Goal: Task Accomplishment & Management: Complete application form

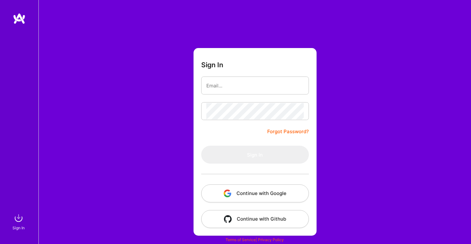
click at [259, 197] on button "Continue with Google" at bounding box center [255, 193] width 108 height 18
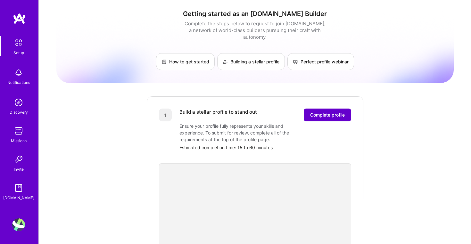
click at [317, 112] on span "Complete profile" at bounding box center [327, 115] width 35 height 6
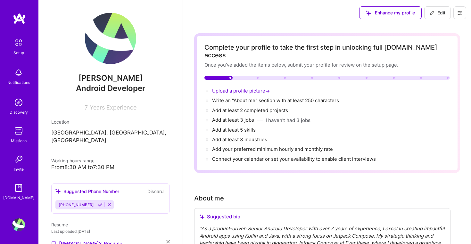
click at [237, 88] on span "Upload a profile picture →" at bounding box center [241, 91] width 59 height 6
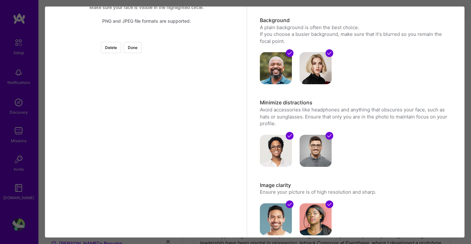
scroll to position [40, 0]
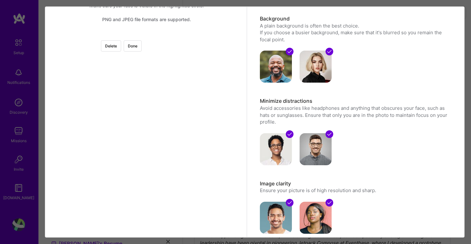
click at [189, 120] on div at bounding box center [219, 107] width 144 height 144
drag, startPoint x: 164, startPoint y: 144, endPoint x: 164, endPoint y: 150, distance: 5.4
click at [164, 150] on div at bounding box center [219, 107] width 144 height 144
click at [141, 49] on button "Done" at bounding box center [133, 45] width 18 height 11
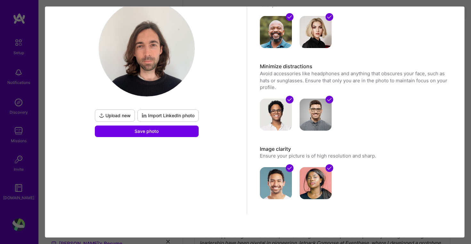
scroll to position [74, 0]
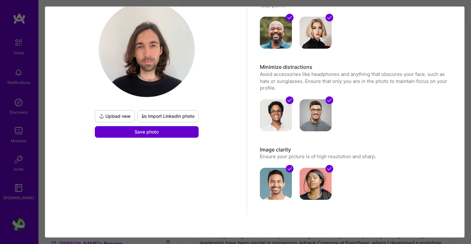
click at [180, 131] on button "Save photo" at bounding box center [147, 132] width 104 height 12
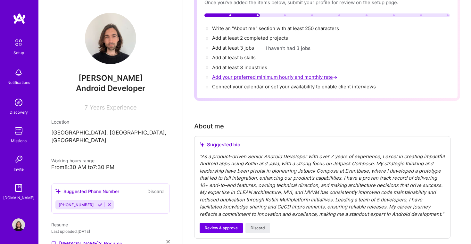
scroll to position [67, 0]
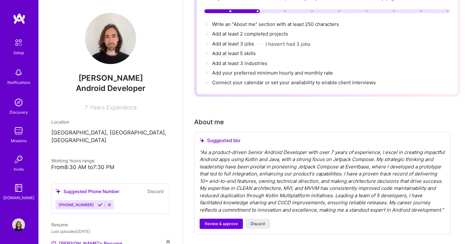
click at [244, 178] on div "" As a product-driven Senior Android Developer with over 7 years of experience,…" at bounding box center [321, 181] width 245 height 65
click at [255, 174] on div "" As a product-driven Senior Android Developer with over 7 years of experience,…" at bounding box center [321, 181] width 245 height 65
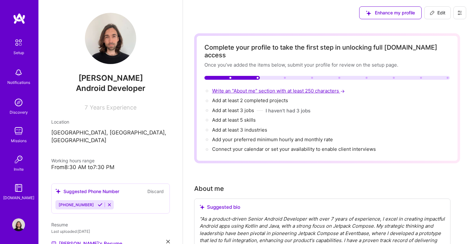
scroll to position [0, 0]
click at [261, 97] on span "Add at least 2 completed projects →" at bounding box center [253, 100] width 82 height 6
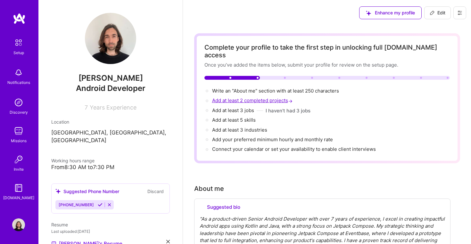
select select "US"
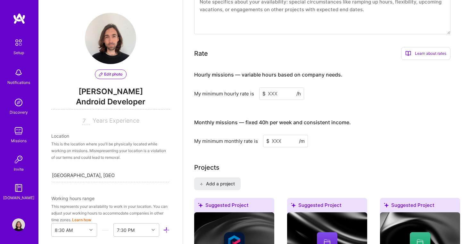
scroll to position [573, 0]
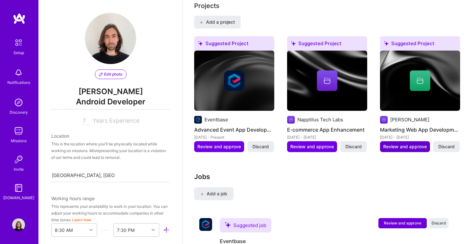
click at [408, 147] on span "Review and approve" at bounding box center [405, 146] width 44 height 6
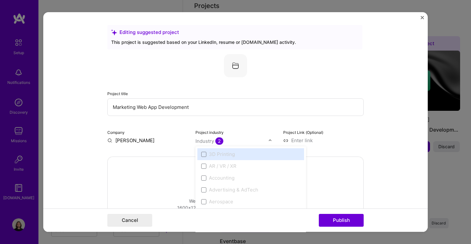
click at [270, 141] on img at bounding box center [270, 141] width 4 height 4
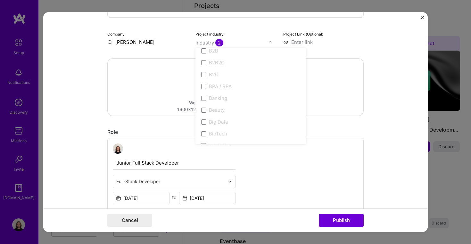
scroll to position [221, 0]
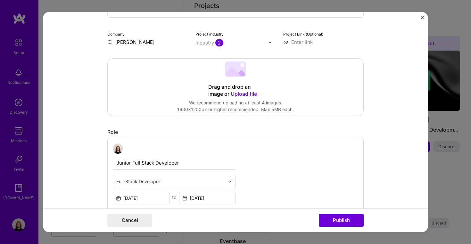
click at [337, 98] on div "Drag and drop an image or Upload file Upload file We recommend uploading at lea…" at bounding box center [235, 87] width 255 height 57
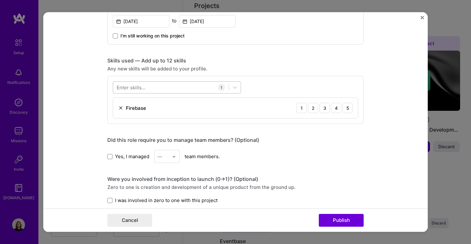
scroll to position [276, 0]
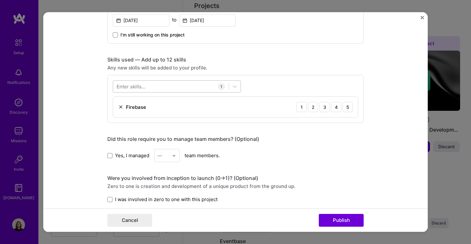
click at [150, 85] on div at bounding box center [171, 86] width 116 height 11
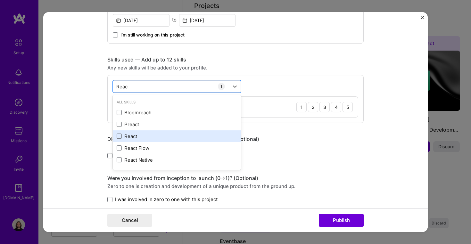
click at [136, 136] on div "React" at bounding box center [177, 136] width 120 height 7
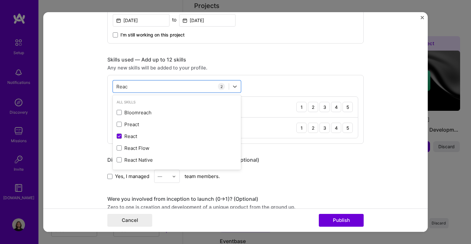
type input "Reac"
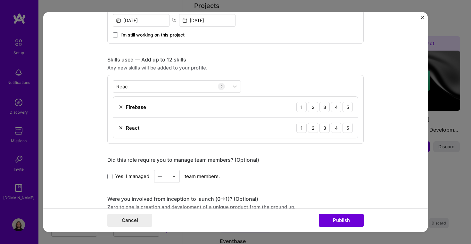
click at [300, 148] on div "Editing suggested project This project is suggested based on your LinkedIn, res…" at bounding box center [235, 104] width 256 height 710
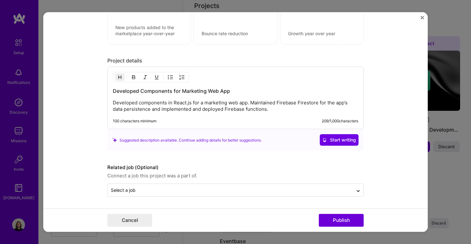
scroll to position [538, 0]
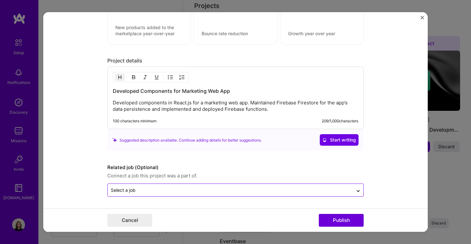
click at [203, 190] on input "text" at bounding box center [230, 190] width 239 height 7
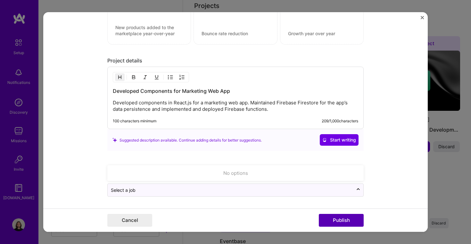
click at [330, 218] on button "Publish" at bounding box center [340, 220] width 45 height 13
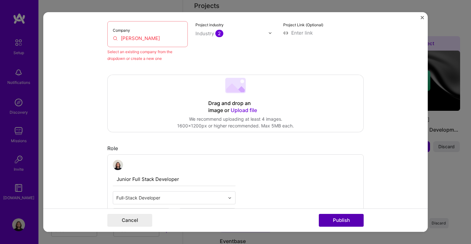
scroll to position [42, 0]
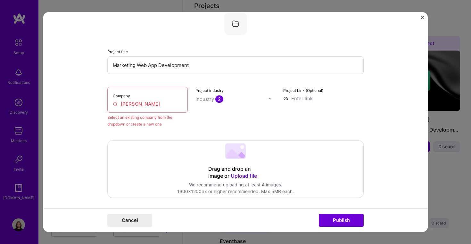
drag, startPoint x: 140, startPoint y: 112, endPoint x: 140, endPoint y: 109, distance: 3.2
click at [137, 104] on input "[PERSON_NAME]" at bounding box center [147, 104] width 69 height 7
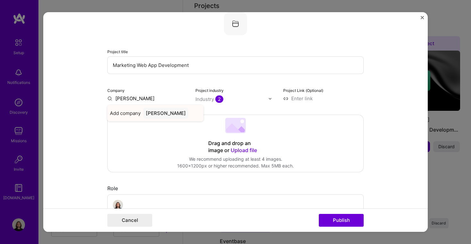
type input "[PERSON_NAME]"
click at [149, 113] on div "[PERSON_NAME]" at bounding box center [165, 113] width 45 height 11
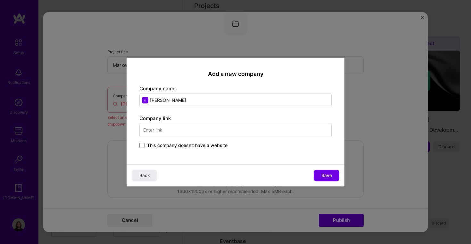
click at [183, 133] on input "text" at bounding box center [235, 130] width 192 height 14
paste input "[URL][DOMAIN_NAME]"
type input "[URL][DOMAIN_NAME]"
click at [320, 174] on button "Save" at bounding box center [326, 176] width 26 height 12
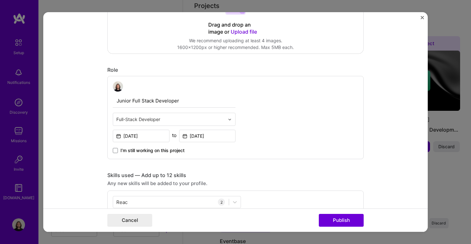
scroll to position [214, 0]
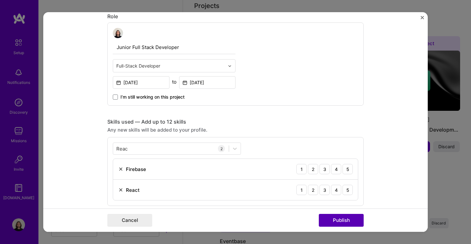
click at [338, 216] on button "Publish" at bounding box center [340, 220] width 45 height 13
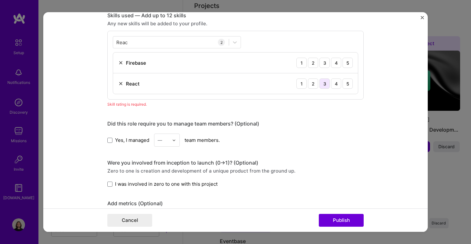
click at [321, 82] on div "3" at bounding box center [324, 83] width 10 height 10
click at [325, 62] on div "3" at bounding box center [324, 63] width 10 height 10
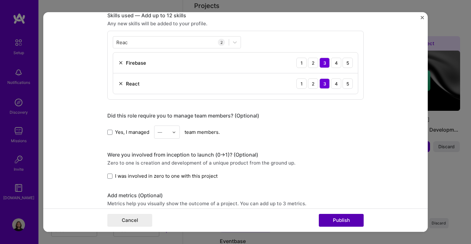
click at [336, 218] on button "Publish" at bounding box center [340, 220] width 45 height 13
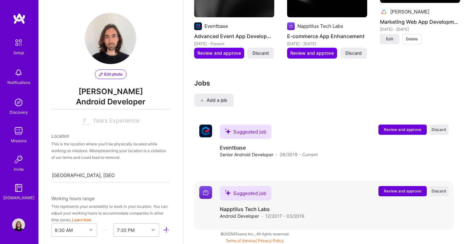
scroll to position [666, 0]
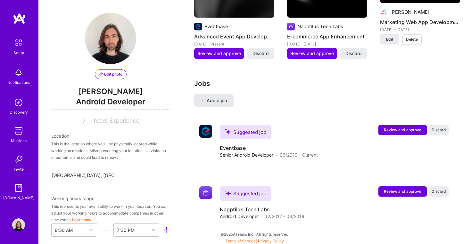
click at [220, 95] on button "Add a job" at bounding box center [213, 100] width 39 height 13
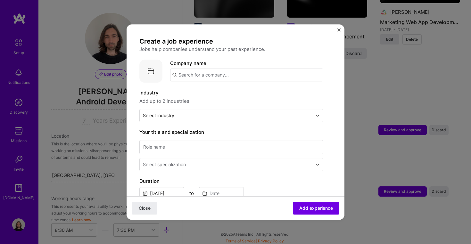
click at [203, 74] on input "text" at bounding box center [246, 75] width 153 height 13
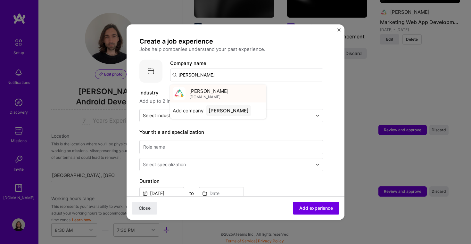
type input "[PERSON_NAME]"
click at [198, 93] on span "[PERSON_NAME]" at bounding box center [208, 91] width 39 height 7
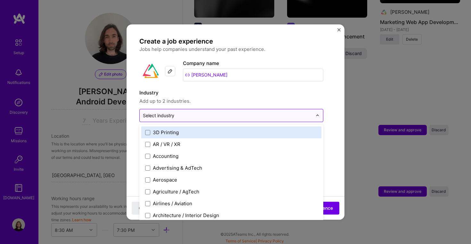
click at [196, 115] on input "text" at bounding box center [227, 115] width 169 height 7
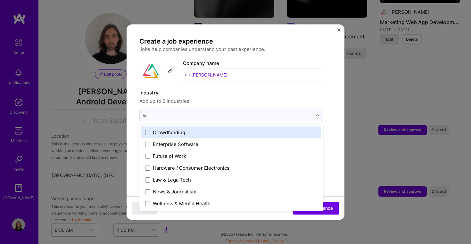
scroll to position [0, 0]
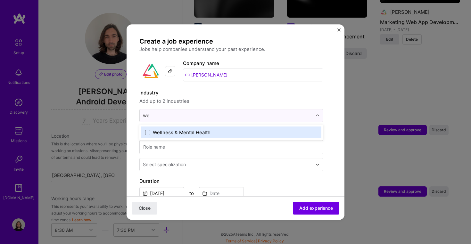
type input "w"
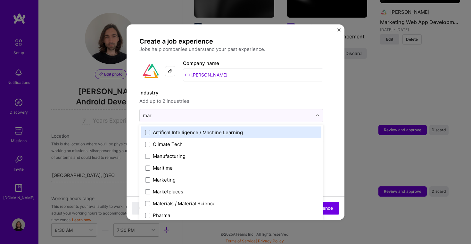
type input "mark"
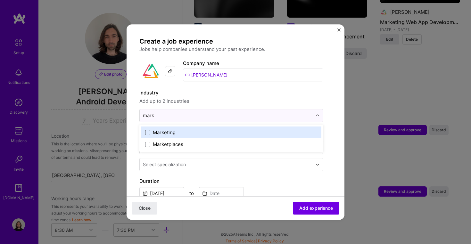
click at [148, 134] on span at bounding box center [147, 132] width 5 height 5
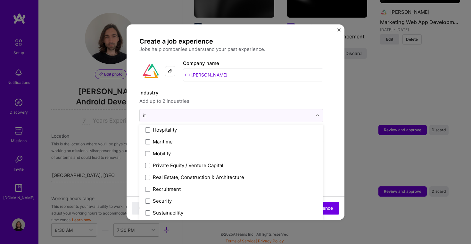
scroll to position [85, 0]
type input "i"
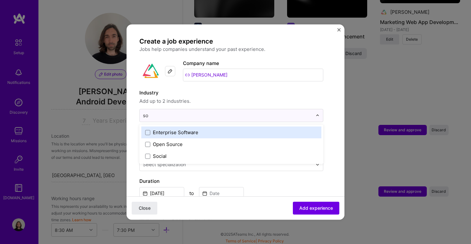
scroll to position [0, 0]
type input "s"
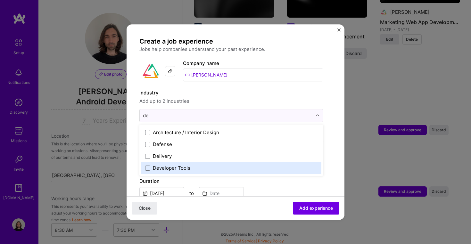
type input "d"
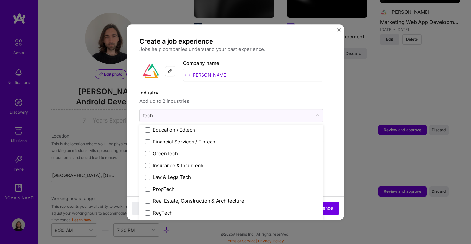
scroll to position [62, 0]
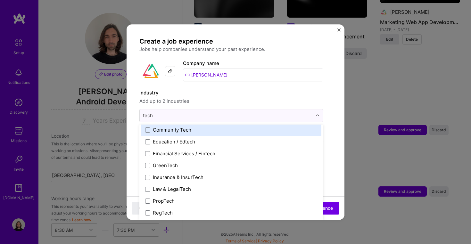
drag, startPoint x: 166, startPoint y: 116, endPoint x: 129, endPoint y: 115, distance: 37.5
click at [129, 115] on form "Create a job experience Jobs help companies understand your past experience. Co…" at bounding box center [235, 248] width 218 height 422
type input "\"
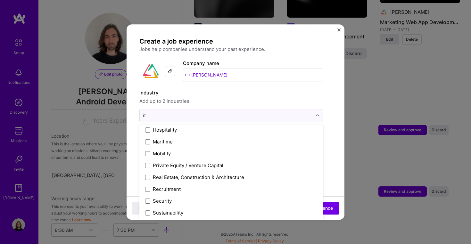
scroll to position [85, 0]
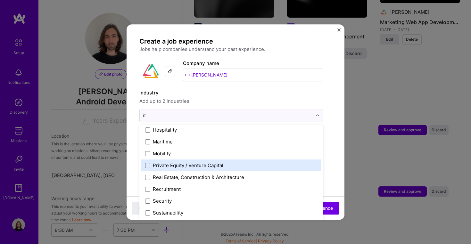
type input "i"
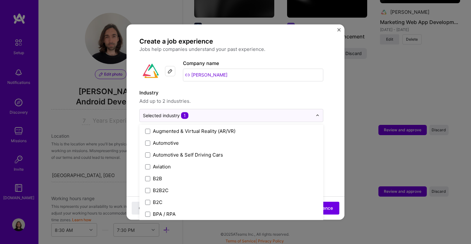
scroll to position [137, 0]
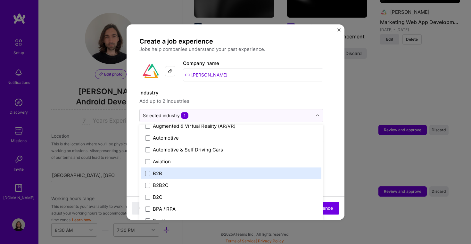
click at [334, 170] on form "Create a job experience Jobs help companies understand your past experience. Co…" at bounding box center [235, 248] width 218 height 422
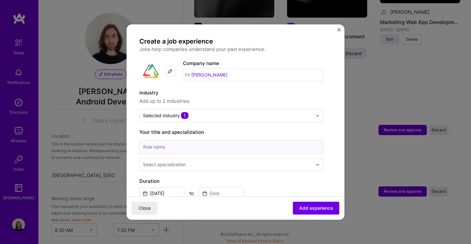
click at [215, 150] on input at bounding box center [231, 147] width 184 height 14
type input "Junior Full Stack Developer"
click at [214, 163] on input "text" at bounding box center [228, 164] width 171 height 7
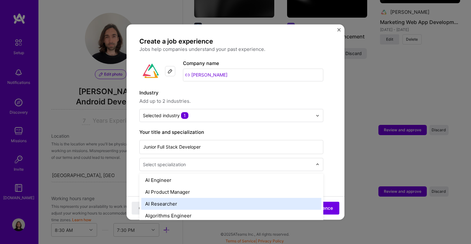
scroll to position [0, 0]
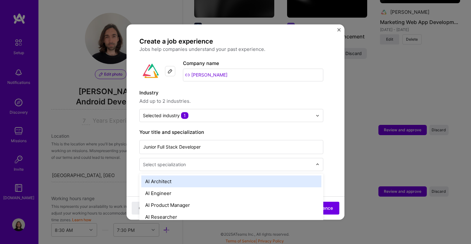
type input "u"
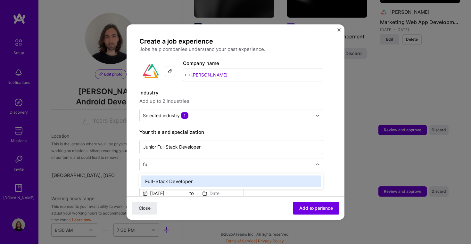
type input "full"
click at [184, 179] on div "Full-Stack Developer" at bounding box center [231, 181] width 180 height 12
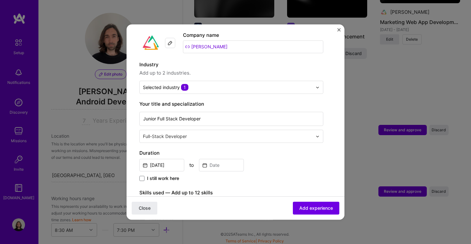
scroll to position [35, 0]
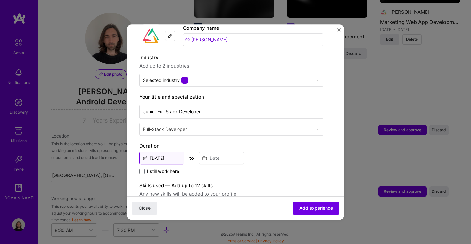
click at [170, 158] on input "[DATE]" at bounding box center [161, 158] width 45 height 12
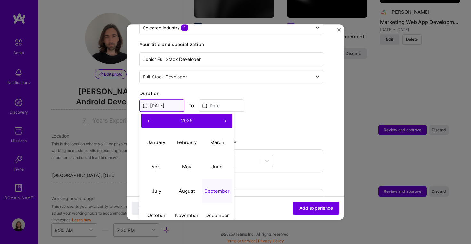
scroll to position [89, 0]
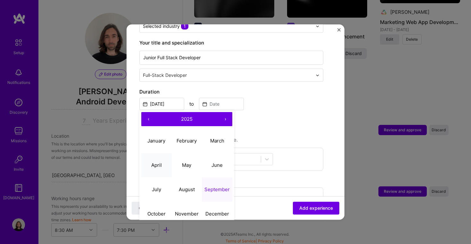
click at [159, 161] on button "April" at bounding box center [156, 165] width 30 height 24
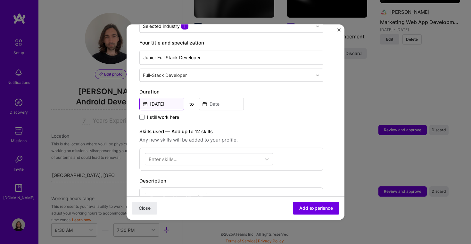
click at [173, 103] on input "[DATE]" at bounding box center [161, 104] width 45 height 12
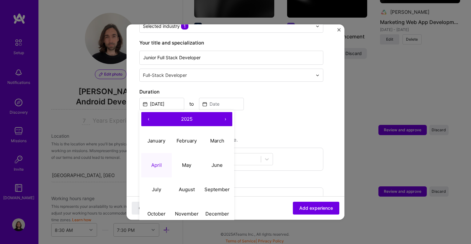
click at [148, 118] on button "‹" at bounding box center [148, 119] width 14 height 14
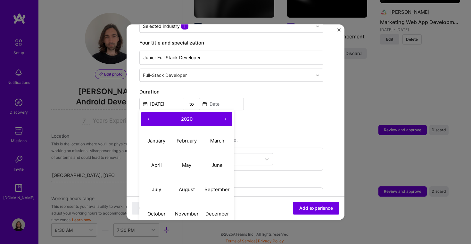
click at [226, 119] on button "›" at bounding box center [225, 119] width 14 height 14
click at [160, 161] on button "April" at bounding box center [156, 165] width 30 height 24
type input "[DATE]"
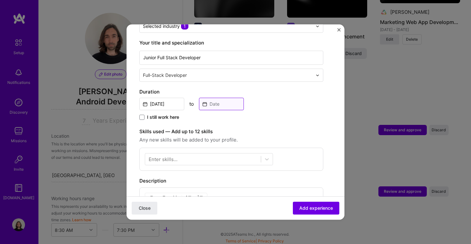
click at [221, 101] on input at bounding box center [221, 104] width 45 height 12
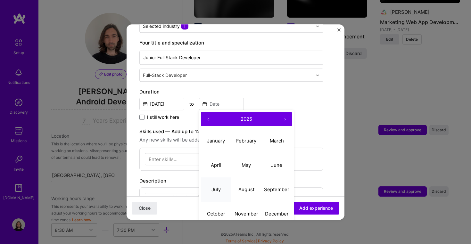
click at [220, 188] on abbr "July" at bounding box center [215, 189] width 9 height 6
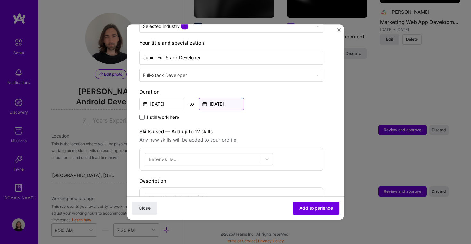
click at [222, 104] on input "[DATE]" at bounding box center [221, 104] width 45 height 12
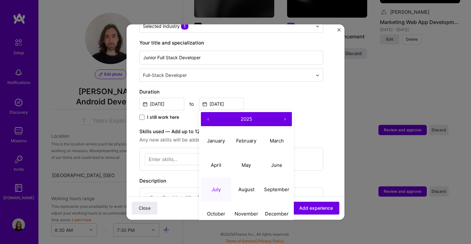
click at [206, 115] on button "‹" at bounding box center [208, 119] width 14 height 14
click at [285, 118] on button "›" at bounding box center [285, 119] width 14 height 14
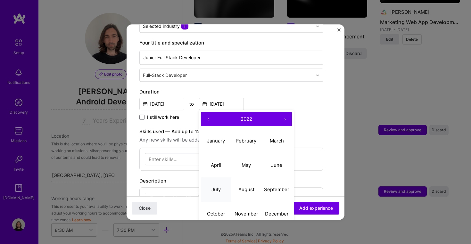
click at [214, 189] on abbr "July" at bounding box center [215, 189] width 9 height 6
type input "[DATE]"
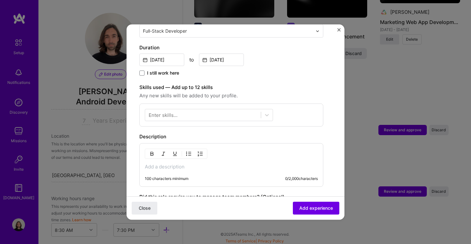
scroll to position [137, 0]
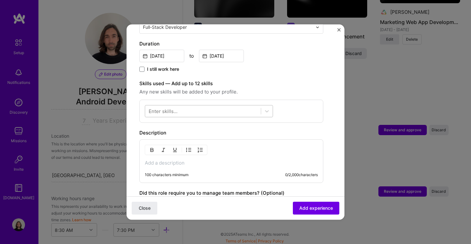
click at [194, 111] on div at bounding box center [203, 111] width 116 height 11
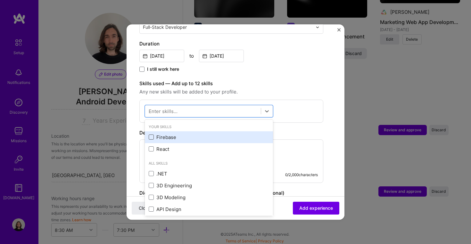
click at [151, 136] on span at bounding box center [151, 137] width 5 height 5
click at [0, 0] on input "checkbox" at bounding box center [0, 0] width 0 height 0
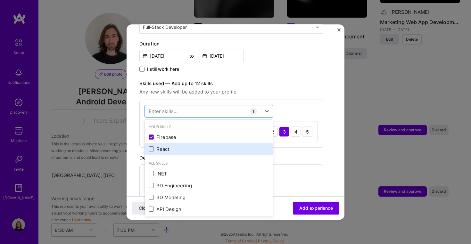
click at [151, 146] on div "React" at bounding box center [209, 149] width 120 height 7
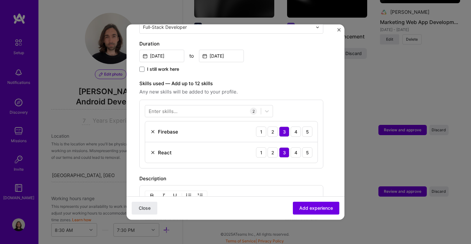
click at [302, 101] on div "Enter skills... 2 Firebase 1 2 3 4 5 React 1 2 3 4 5" at bounding box center [231, 134] width 184 height 69
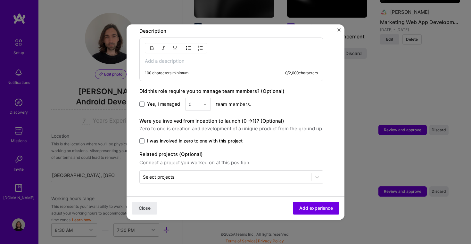
scroll to position [285, 0]
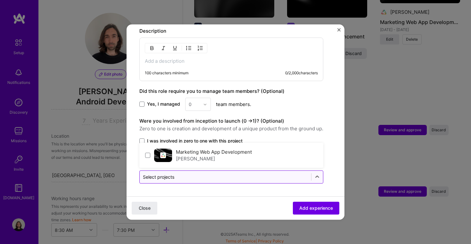
click at [274, 178] on input "text" at bounding box center [225, 176] width 165 height 7
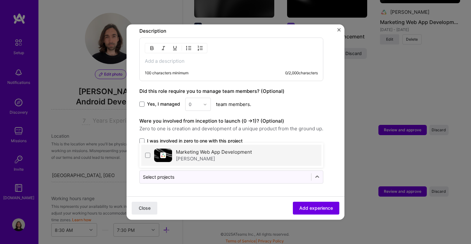
click at [201, 153] on label "Marketing Web App Development" at bounding box center [214, 152] width 76 height 6
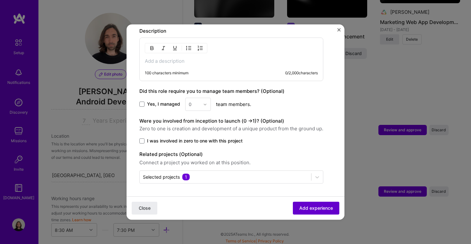
click at [312, 208] on span "Add experience" at bounding box center [316, 208] width 34 height 6
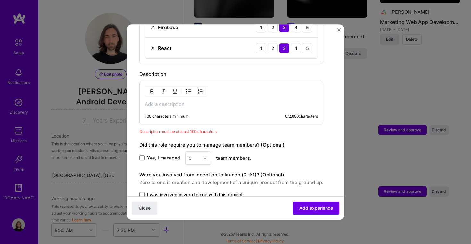
scroll to position [240, 0]
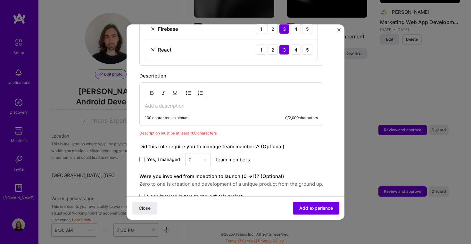
click at [179, 105] on p at bounding box center [231, 106] width 173 height 6
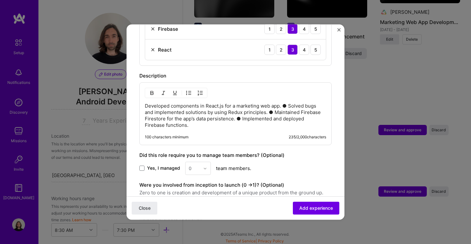
click at [188, 92] on img "button" at bounding box center [188, 92] width 5 height 5
click at [302, 108] on p "Developed components in React.js for a marketing web app. ● Solved bugs and imp…" at bounding box center [241, 116] width 168 height 26
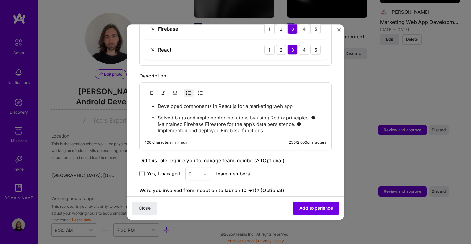
click at [315, 117] on p "Solved bugs and implemented solutions by using Redux principles. ● Maintained F…" at bounding box center [241, 124] width 168 height 19
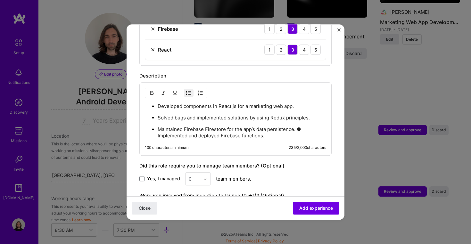
click at [299, 129] on p "Maintained Firebase Firestore for the app’s data persistence. ● Implemented and…" at bounding box center [241, 132] width 168 height 13
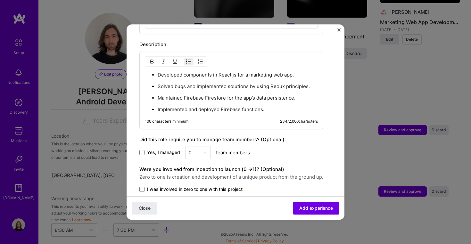
scroll to position [272, 0]
click at [315, 208] on span "Add experience" at bounding box center [316, 208] width 34 height 6
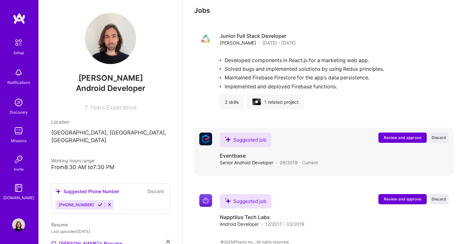
scroll to position [461, 0]
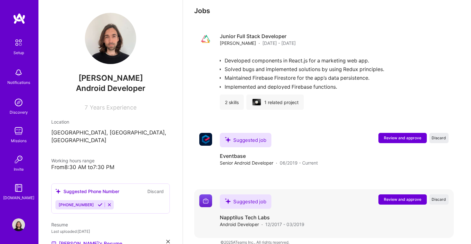
click at [399, 197] on span "Review and approve" at bounding box center [401, 199] width 37 height 5
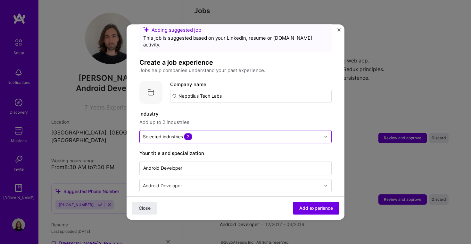
scroll to position [20, 0]
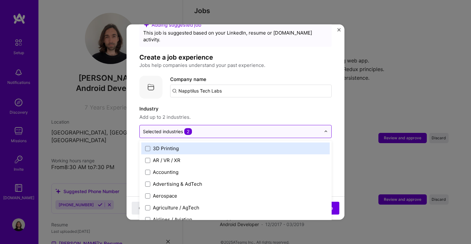
click at [264, 128] on input "text" at bounding box center [232, 131] width 178 height 7
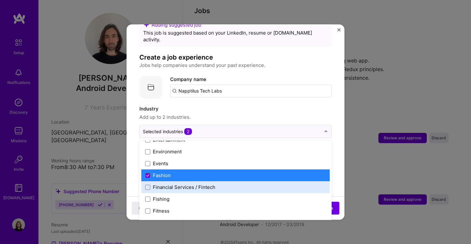
scroll to position [636, 0]
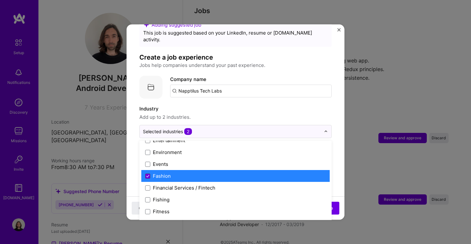
click at [148, 173] on span at bounding box center [147, 175] width 5 height 5
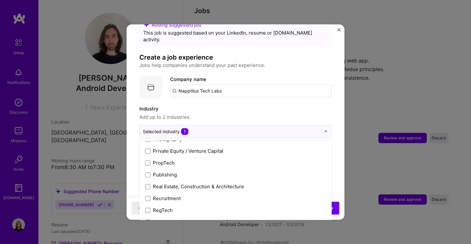
scroll to position [1158, 0]
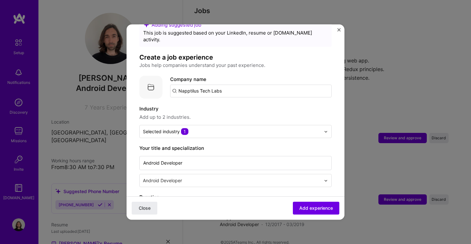
scroll to position [71, 0]
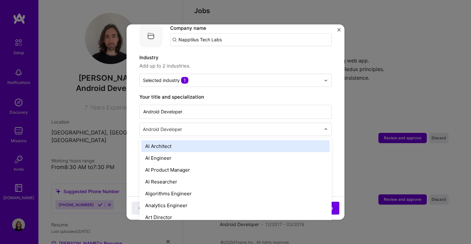
click at [229, 126] on input "text" at bounding box center [232, 129] width 179 height 7
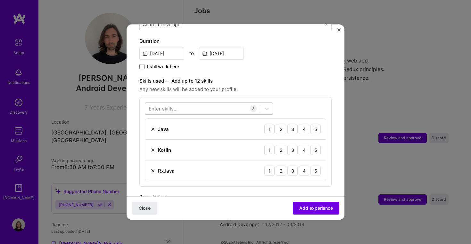
scroll to position [176, 0]
click at [189, 102] on div at bounding box center [203, 107] width 116 height 11
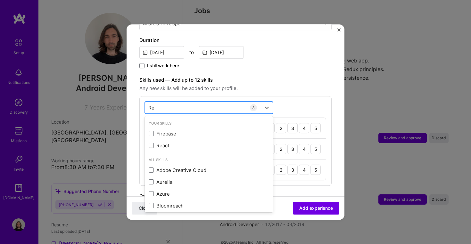
type input "R"
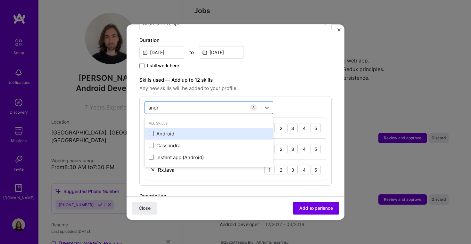
click at [151, 131] on span at bounding box center [151, 133] width 5 height 5
click at [0, 0] on input "checkbox" at bounding box center [0, 0] width 0 height 0
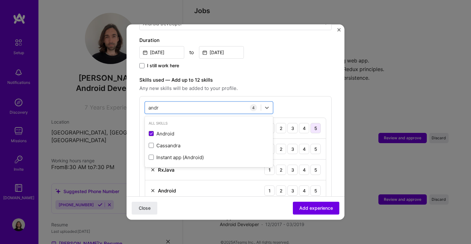
click at [317, 124] on div "5" at bounding box center [315, 128] width 10 height 10
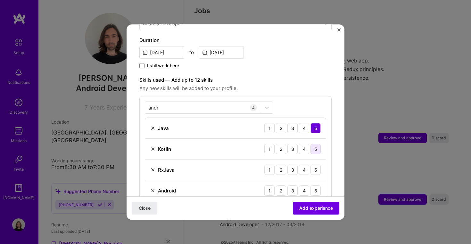
click at [316, 144] on div "5" at bounding box center [315, 149] width 10 height 10
click at [315, 165] on div "5" at bounding box center [315, 170] width 10 height 10
click at [314, 185] on div "5" at bounding box center [315, 190] width 10 height 10
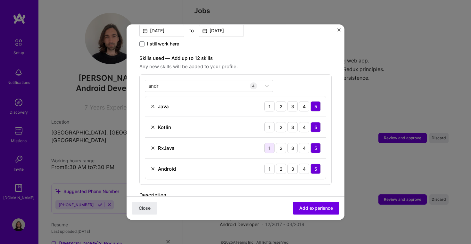
scroll to position [203, 0]
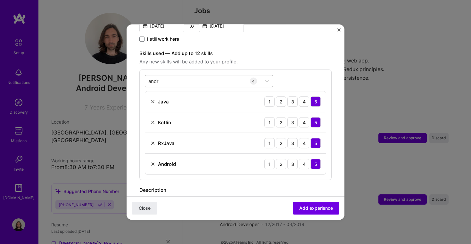
click at [175, 76] on div "andr andr" at bounding box center [203, 81] width 116 height 11
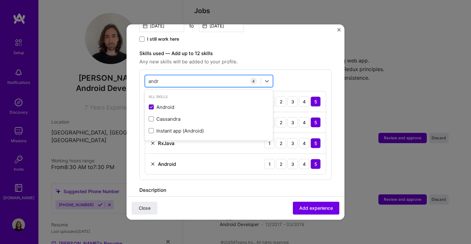
click at [175, 76] on div "andr andr" at bounding box center [203, 81] width 116 height 11
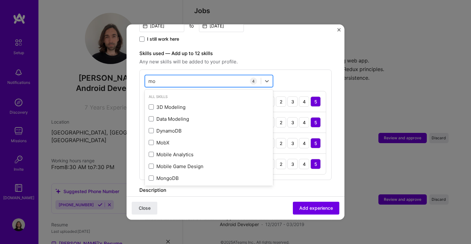
type input "m"
type input "a"
type input "c"
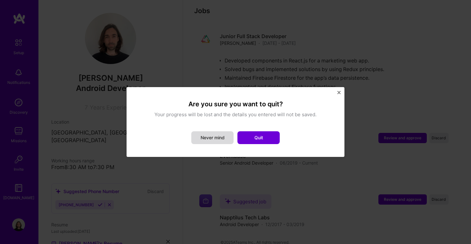
click at [219, 140] on button "Never mind" at bounding box center [212, 137] width 42 height 13
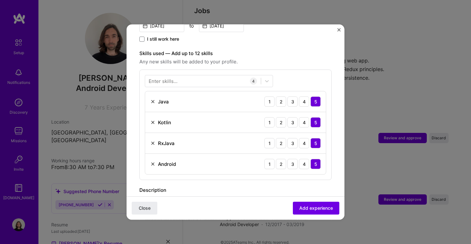
click at [310, 78] on div "Enter skills... 4 Java 1 2 3 4 5 Kotlin 1 2 3 4 5 RxJava 1 2 3 4 5 Android 1 2 …" at bounding box center [235, 124] width 192 height 110
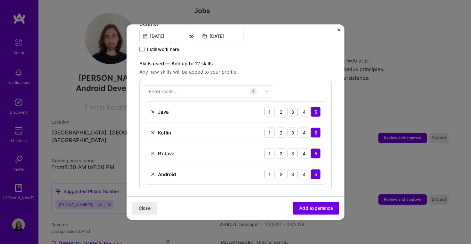
scroll to position [125, 0]
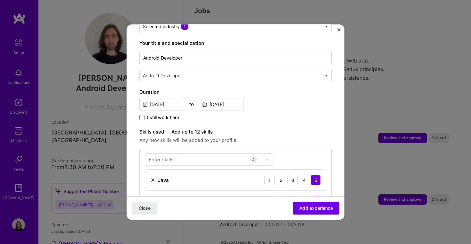
click at [174, 153] on div "Enter skills... 4" at bounding box center [209, 159] width 128 height 12
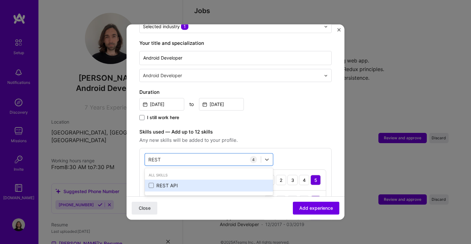
click at [159, 182] on div "REST API" at bounding box center [209, 185] width 120 height 7
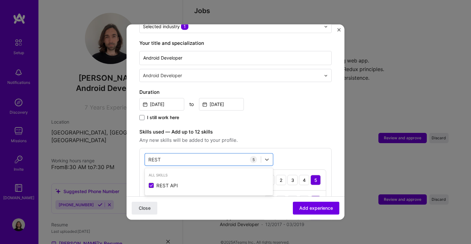
type input "REST"
click at [294, 140] on div "Skills used — Add up to 12 skills Any new skills will be added to your profile.…" at bounding box center [235, 203] width 192 height 151
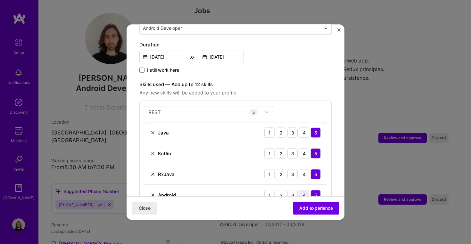
scroll to position [195, 0]
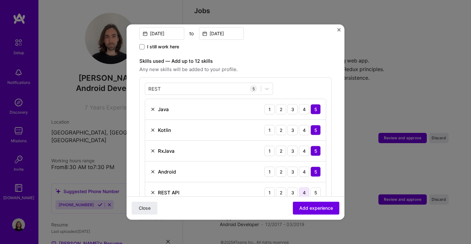
click at [305, 187] on div "4" at bounding box center [304, 192] width 10 height 10
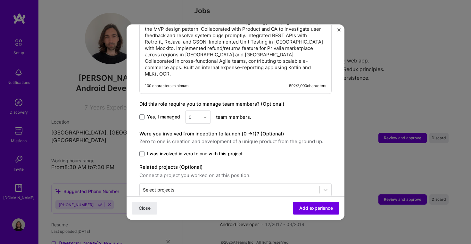
scroll to position [427, 0]
click at [229, 187] on input "text" at bounding box center [229, 190] width 173 height 7
click at [313, 210] on span "Add experience" at bounding box center [316, 208] width 34 height 6
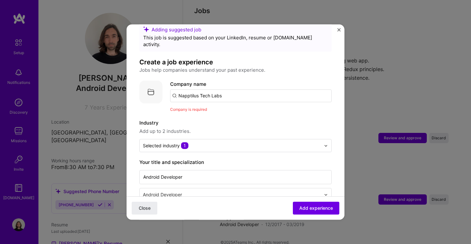
scroll to position [11, 0]
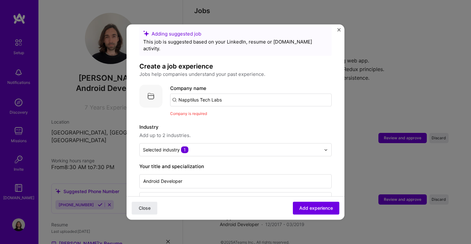
click at [223, 95] on input "Napptilus Tech Labs" at bounding box center [250, 99] width 161 height 13
type input "Napptilus Tech Lab"
click at [226, 112] on div "Napptilus Tech Lab" at bounding box center [231, 117] width 50 height 11
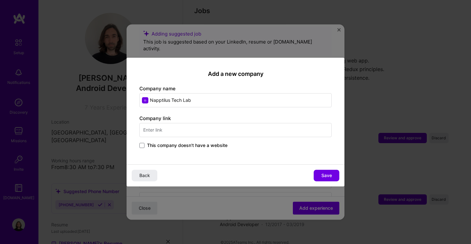
drag, startPoint x: 196, startPoint y: 103, endPoint x: 172, endPoint y: 103, distance: 23.7
click at [172, 103] on input "Napptilus Tech Lab" at bounding box center [235, 100] width 192 height 14
click at [146, 102] on input "Napptilus Tech Lab" at bounding box center [235, 100] width 192 height 14
click at [190, 98] on input "Napptilus Tech Lab" at bounding box center [235, 100] width 192 height 14
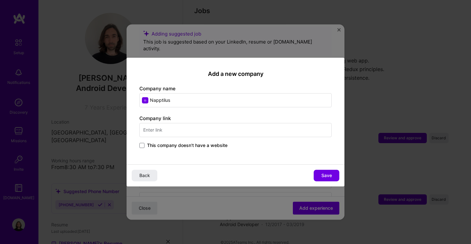
type input "Napptilus"
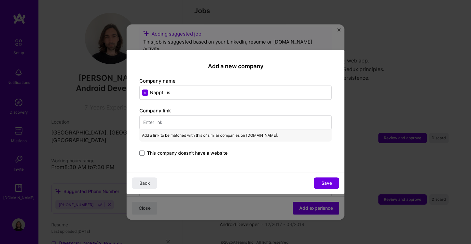
click at [162, 122] on input "text" at bounding box center [235, 122] width 192 height 14
paste input "[URL][DOMAIN_NAME]"
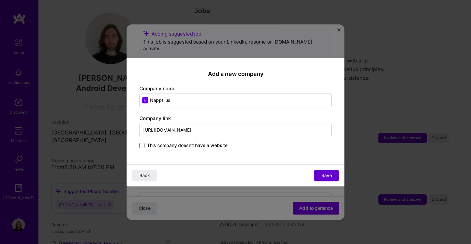
type input "[URL][DOMAIN_NAME]"
click at [323, 174] on span "Save" at bounding box center [326, 175] width 11 height 6
type input "Napptilus"
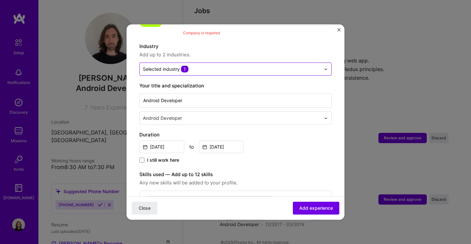
scroll to position [213, 0]
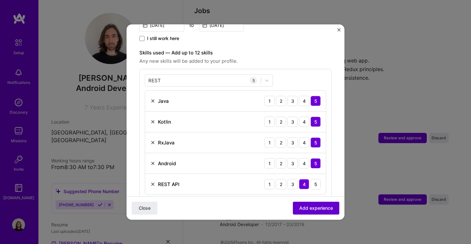
click at [308, 206] on span "Add experience" at bounding box center [316, 208] width 34 height 6
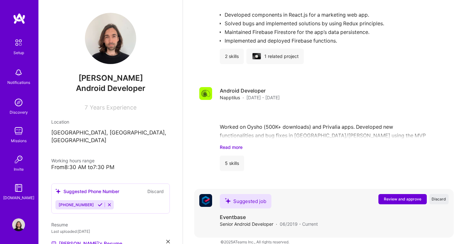
scroll to position [496, 0]
click at [407, 197] on span "Review and approve" at bounding box center [401, 199] width 37 height 5
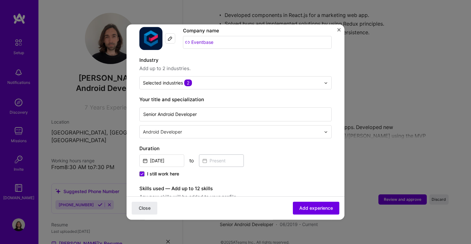
scroll to position [72, 0]
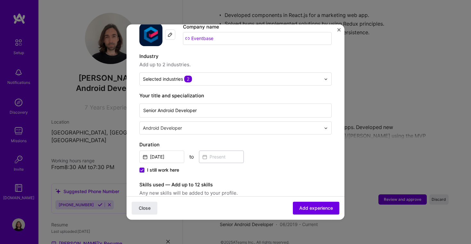
click at [265, 125] on input "text" at bounding box center [232, 128] width 179 height 7
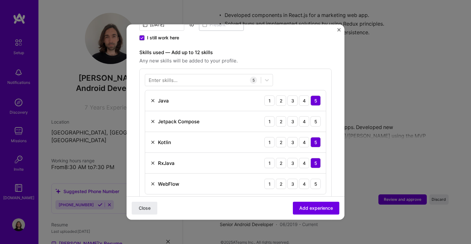
scroll to position [205, 0]
click at [318, 116] on div "5" at bounding box center [315, 121] width 10 height 10
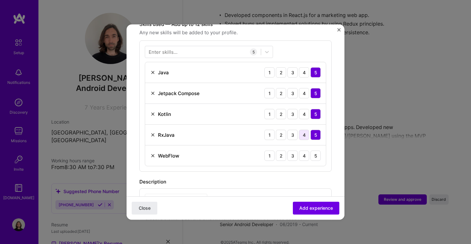
scroll to position [244, 0]
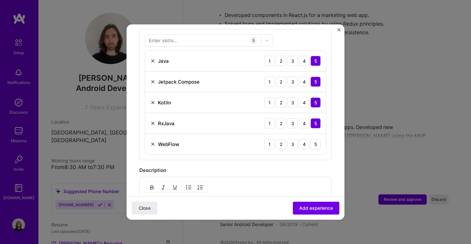
click at [153, 141] on img at bounding box center [152, 143] width 5 height 5
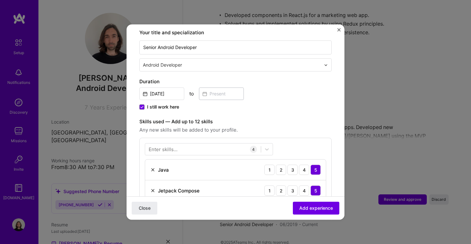
scroll to position [139, 0]
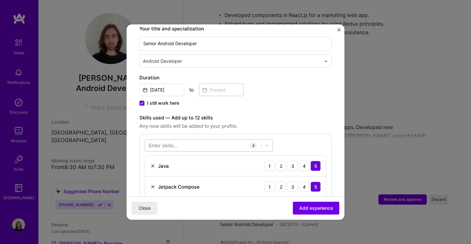
click at [209, 140] on div at bounding box center [203, 145] width 116 height 11
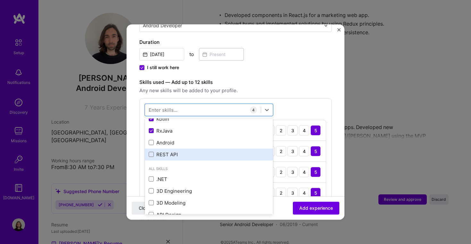
scroll to position [53, 0]
click at [152, 151] on span at bounding box center [151, 153] width 5 height 5
click at [0, 0] on input "checkbox" at bounding box center [0, 0] width 0 height 0
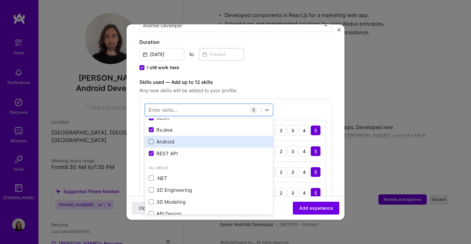
click at [152, 139] on span at bounding box center [151, 141] width 5 height 5
click at [0, 0] on input "checkbox" at bounding box center [0, 0] width 0 height 0
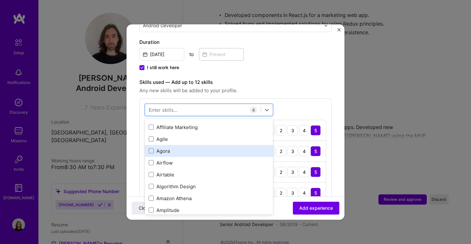
scroll to position [343, 0]
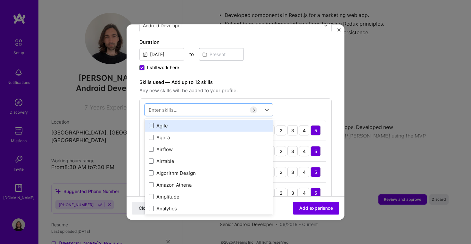
click at [151, 123] on span at bounding box center [151, 125] width 5 height 5
click at [0, 0] on input "checkbox" at bounding box center [0, 0] width 0 height 0
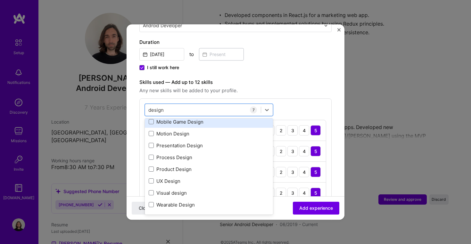
scroll to position [97, 0]
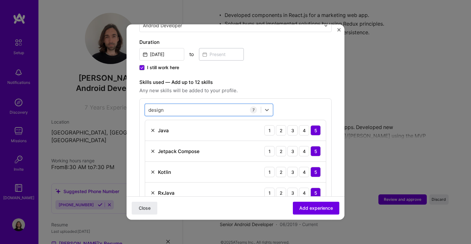
drag, startPoint x: 166, startPoint y: 104, endPoint x: 142, endPoint y: 104, distance: 24.6
click at [142, 104] on div "option Agile, selected. Select is focused ,type to refine list, press Down to o…" at bounding box center [235, 184] width 192 height 173
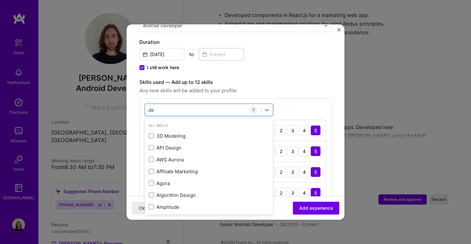
type input "d"
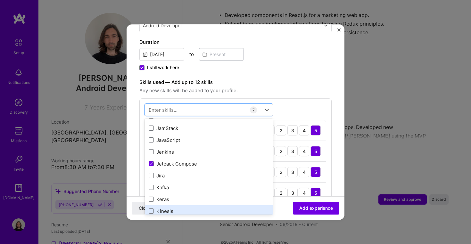
scroll to position [2116, 0]
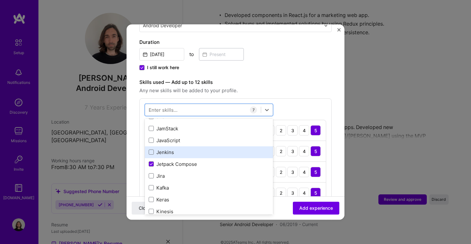
click at [154, 149] on div "Jenkins" at bounding box center [209, 152] width 120 height 7
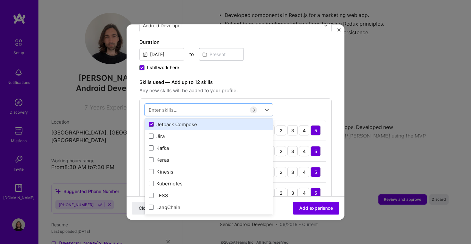
scroll to position [2159, 0]
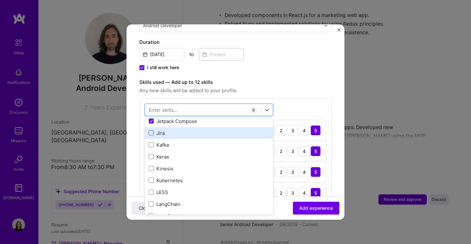
click at [149, 130] on span at bounding box center [151, 132] width 5 height 5
click at [0, 0] on input "checkbox" at bounding box center [0, 0] width 0 height 0
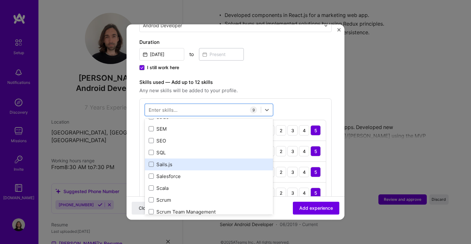
scroll to position [3420, 0]
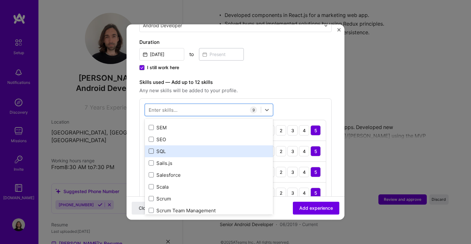
click at [151, 149] on span at bounding box center [151, 151] width 5 height 5
click at [0, 0] on input "checkbox" at bounding box center [0, 0] width 0 height 0
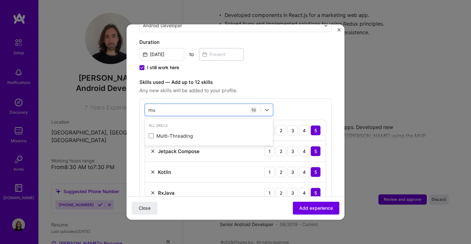
scroll to position [0, 0]
type input "kotlin multiplat"
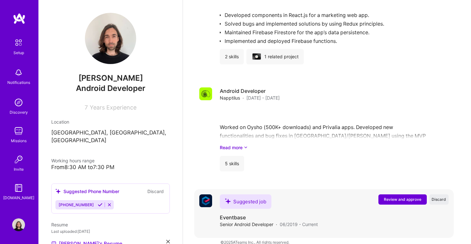
click at [404, 197] on span "Review and approve" at bounding box center [401, 199] width 37 height 5
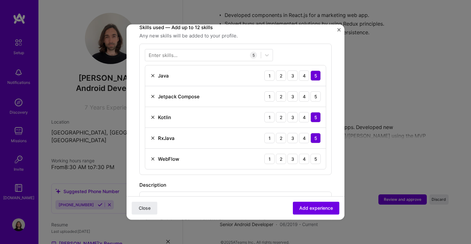
scroll to position [229, 0]
click at [154, 157] on img at bounding box center [152, 159] width 5 height 5
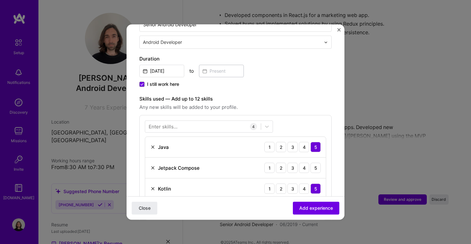
scroll to position [157, 0]
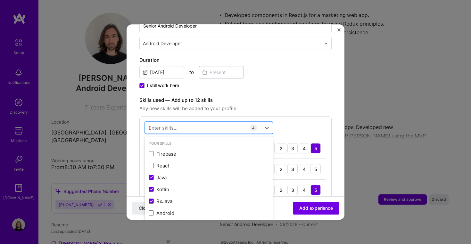
click at [181, 123] on div at bounding box center [203, 128] width 116 height 11
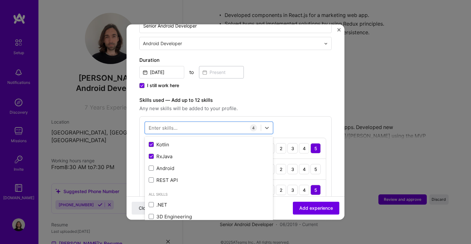
scroll to position [59, 0]
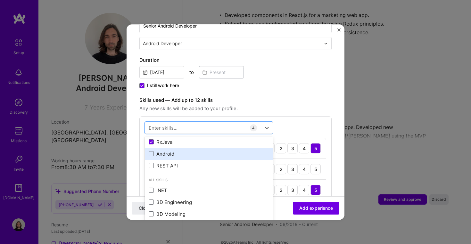
click at [157, 150] on div "Android" at bounding box center [209, 153] width 120 height 7
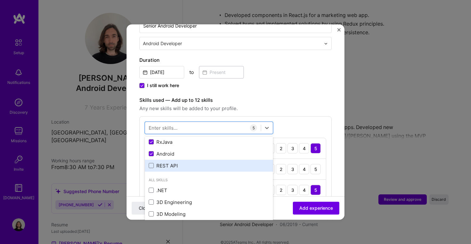
click at [157, 162] on div "REST API" at bounding box center [209, 165] width 120 height 7
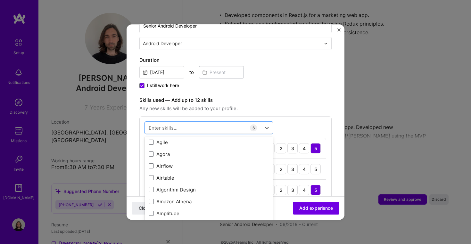
scroll to position [337, 0]
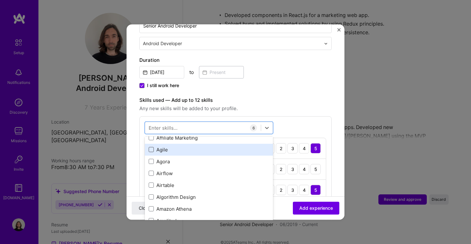
click at [149, 147] on span at bounding box center [151, 149] width 5 height 5
click at [0, 0] on input "checkbox" at bounding box center [0, 0] width 0 height 0
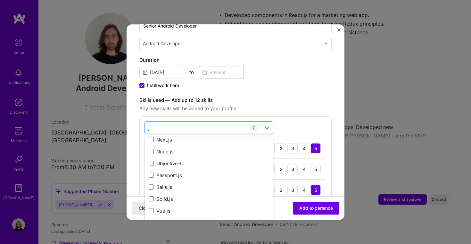
scroll to position [0, 0]
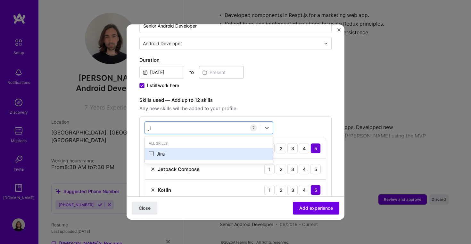
click at [152, 151] on span at bounding box center [151, 153] width 5 height 5
click at [0, 0] on input "checkbox" at bounding box center [0, 0] width 0 height 0
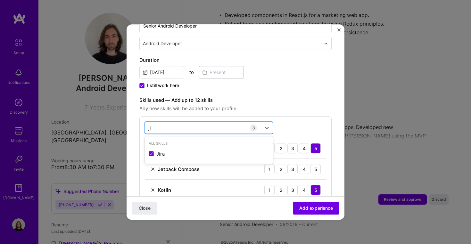
type input "j"
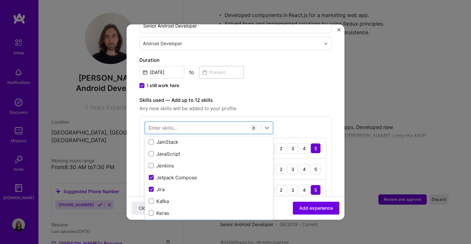
scroll to position [2120, 0]
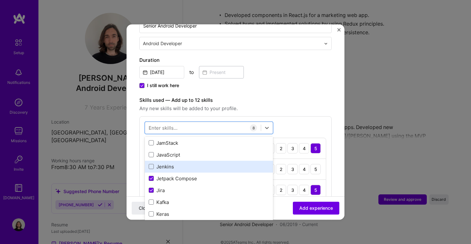
click at [154, 163] on div "Jenkins" at bounding box center [209, 166] width 120 height 7
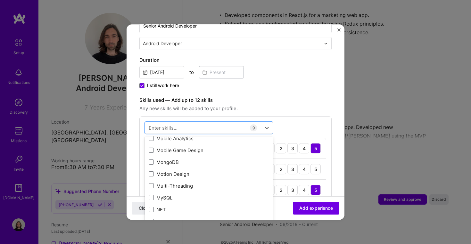
scroll to position [2565, 0]
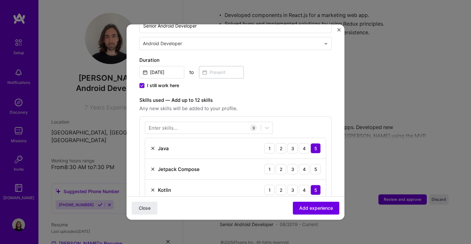
click at [295, 105] on span "Any new skills will be added to your profile." at bounding box center [235, 109] width 192 height 8
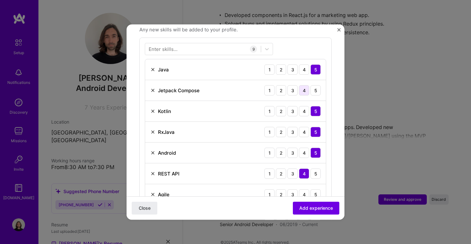
scroll to position [236, 0]
click at [314, 85] on div "5" at bounding box center [315, 90] width 10 height 10
click at [315, 168] on div "5" at bounding box center [315, 173] width 10 height 10
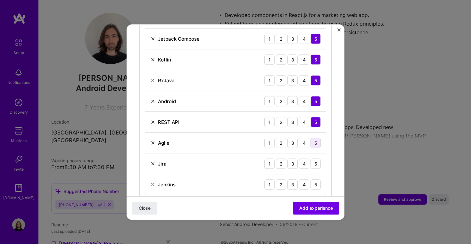
scroll to position [287, 0]
click at [317, 139] on div "5" at bounding box center [315, 142] width 10 height 10
click at [317, 158] on div "5" at bounding box center [315, 163] width 10 height 10
click at [315, 179] on div "5" at bounding box center [315, 184] width 10 height 10
click at [294, 179] on div "3" at bounding box center [292, 184] width 10 height 10
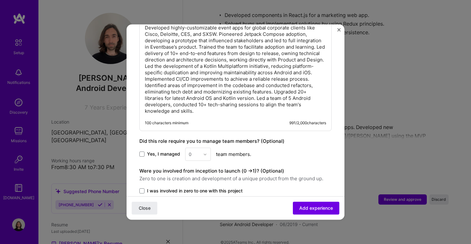
scroll to position [500, 0]
click at [151, 150] on span "Yes, I managed" at bounding box center [163, 153] width 33 height 6
click at [0, 0] on input "Yes, I managed" at bounding box center [0, 0] width 0 height 0
click at [201, 147] on div "0" at bounding box center [194, 153] width 18 height 12
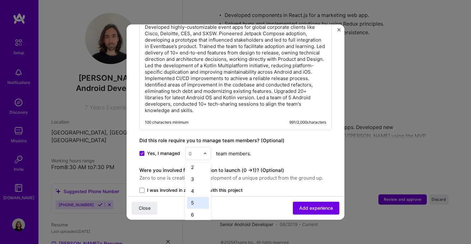
click at [193, 197] on div "5" at bounding box center [198, 203] width 22 height 12
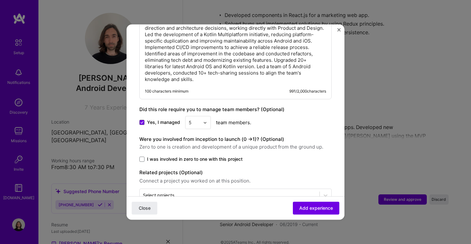
scroll to position [532, 0]
click at [201, 116] on div "5" at bounding box center [194, 122] width 18 height 12
click at [195, 169] on div "4" at bounding box center [198, 175] width 22 height 12
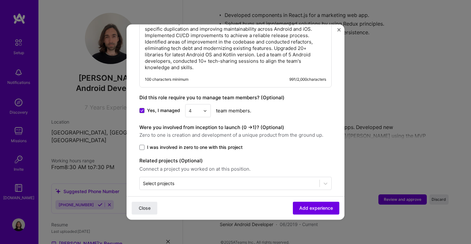
scroll to position [543, 0]
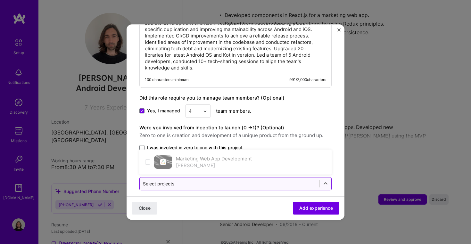
click at [188, 177] on div "Select projects" at bounding box center [235, 183] width 192 height 13
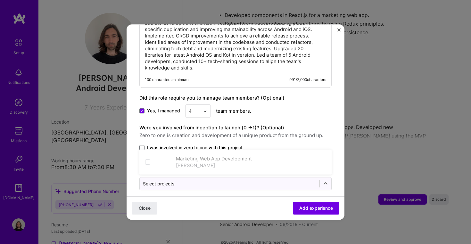
click at [236, 133] on div "Were you involved from inception to launch (0 - > 1)? (Optional) Zero to one is…" at bounding box center [235, 137] width 192 height 27
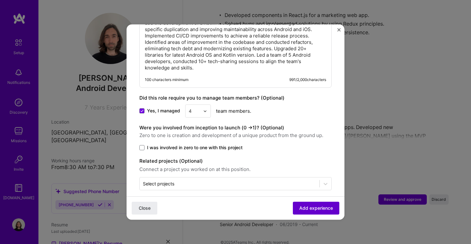
click at [315, 209] on span "Add experience" at bounding box center [316, 208] width 34 height 6
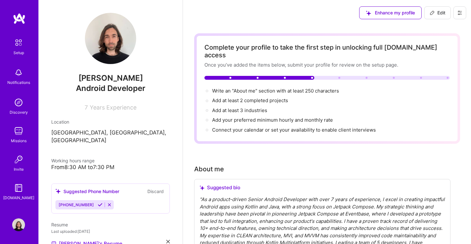
scroll to position [0, 0]
click at [254, 107] on span "Add at least 3 industries →" at bounding box center [242, 110] width 61 height 6
select select "US"
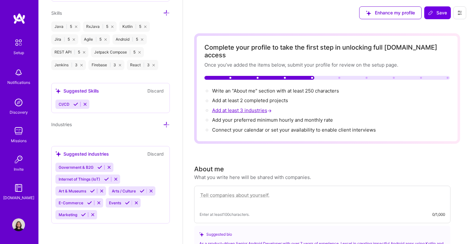
scroll to position [584, 0]
click at [117, 178] on icon at bounding box center [115, 179] width 5 height 5
click at [109, 167] on icon at bounding box center [109, 167] width 5 height 5
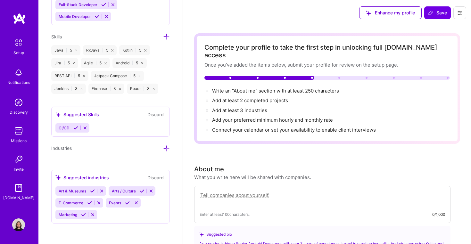
scroll to position [560, 0]
click at [103, 190] on icon at bounding box center [101, 191] width 5 height 5
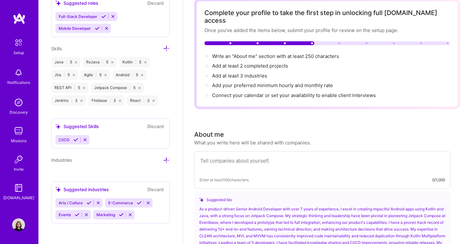
scroll to position [37, 0]
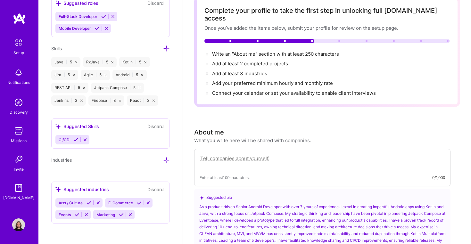
click at [165, 159] on icon at bounding box center [166, 160] width 7 height 7
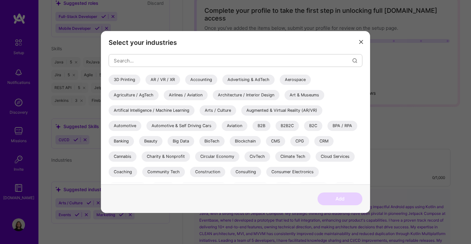
click at [361, 44] on button "modal" at bounding box center [361, 41] width 8 height 11
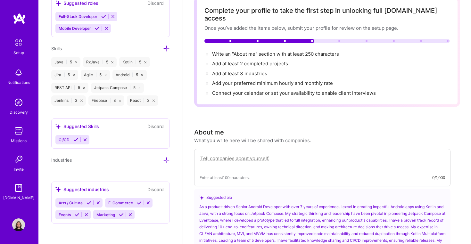
click at [84, 137] on icon at bounding box center [85, 139] width 5 height 5
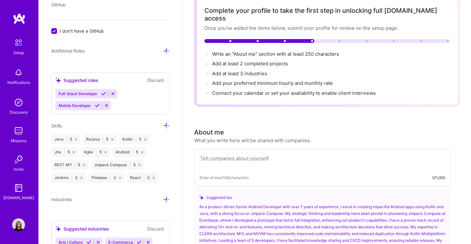
scroll to position [465, 0]
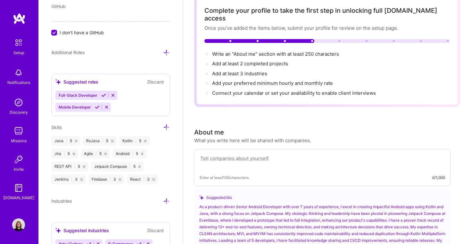
click at [158, 85] on button "Discard" at bounding box center [155, 81] width 20 height 7
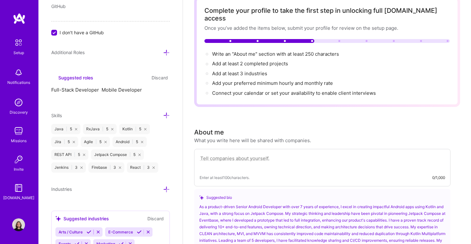
scroll to position [459, 0]
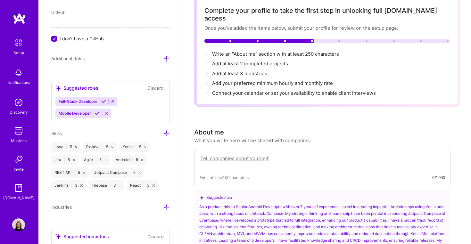
click at [92, 102] on span "Full-Stack Developer" at bounding box center [78, 101] width 39 height 5
click at [104, 104] on icon at bounding box center [103, 101] width 5 height 5
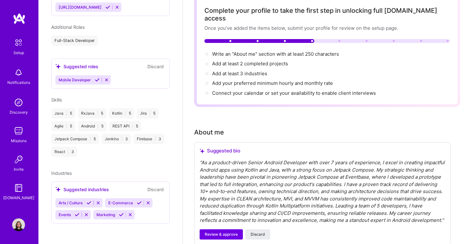
scroll to position [270, 0]
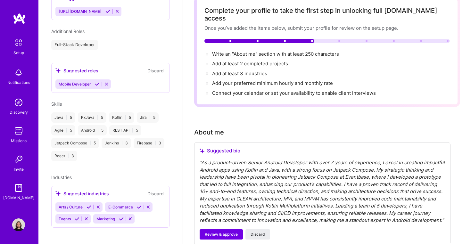
click at [99, 103] on div "Skills Java | 5 RxJava | 5 Kotlin | 5 Jira | 5 Agile | 5 Android | 5 REST API |…" at bounding box center [110, 131] width 118 height 60
click at [97, 82] on icon at bounding box center [97, 84] width 5 height 5
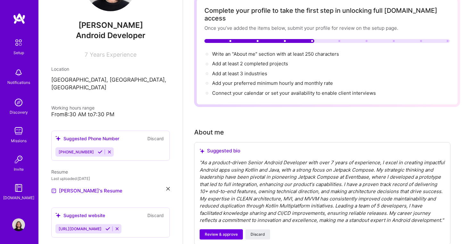
scroll to position [51, 0]
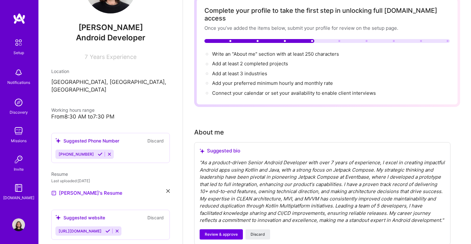
click at [98, 152] on icon at bounding box center [100, 154] width 5 height 5
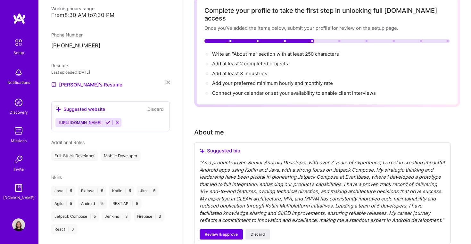
scroll to position [152, 0]
click at [138, 139] on div "Additional Roles" at bounding box center [110, 142] width 118 height 7
click at [85, 139] on span "Additional Roles" at bounding box center [67, 141] width 33 height 5
click at [157, 105] on button "Discard" at bounding box center [155, 108] width 20 height 7
click at [119, 120] on icon at bounding box center [117, 122] width 5 height 5
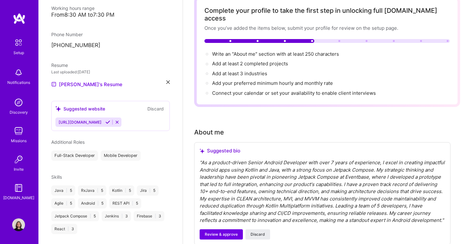
click at [152, 105] on button "Discard" at bounding box center [155, 108] width 20 height 7
click at [83, 150] on div "Full-Stack Developer" at bounding box center [74, 155] width 47 height 10
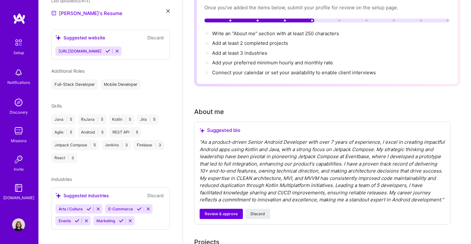
scroll to position [58, 0]
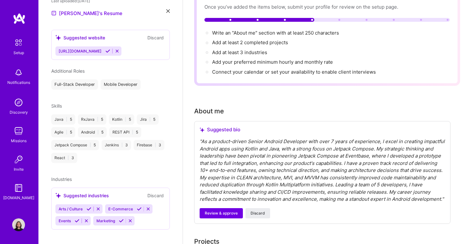
click at [99, 206] on icon at bounding box center [98, 208] width 5 height 5
click at [135, 176] on div "Industries Suggested industries Discard E-Commerce Events Marketing" at bounding box center [110, 203] width 118 height 54
click at [87, 206] on icon at bounding box center [89, 208] width 5 height 5
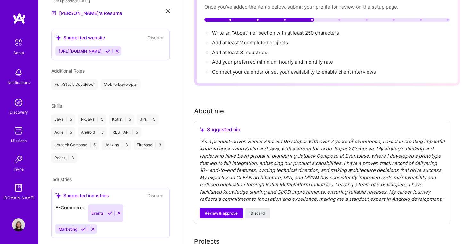
scroll to position [212, 0]
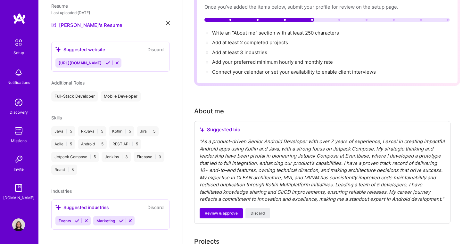
click at [120, 218] on icon at bounding box center [121, 220] width 5 height 5
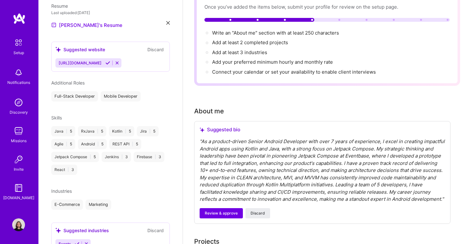
click at [76, 214] on div "[PERSON_NAME] Android Developer 7 Years Experience Location [GEOGRAPHIC_DATA], …" at bounding box center [110, 122] width 144 height 244
click at [77, 241] on icon at bounding box center [77, 243] width 5 height 5
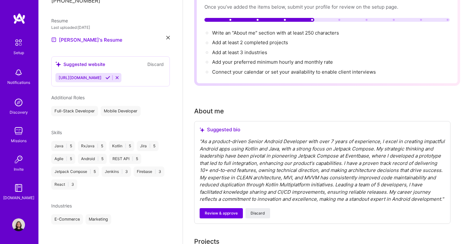
scroll to position [191, 0]
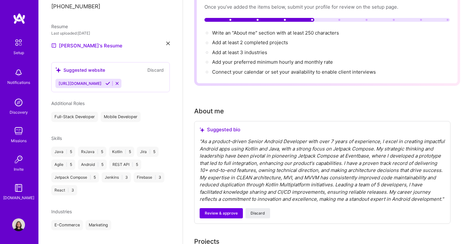
click at [119, 112] on div "Mobile Developer" at bounding box center [121, 117] width 40 height 10
click at [107, 112] on div "Mobile Developer" at bounding box center [121, 117] width 40 height 10
click at [90, 112] on div "Full-Stack Developer" at bounding box center [74, 117] width 47 height 10
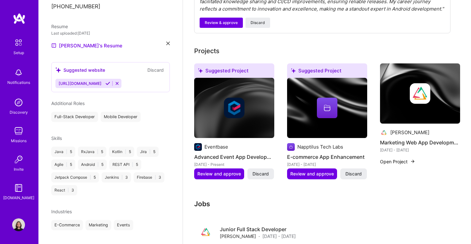
scroll to position [239, 0]
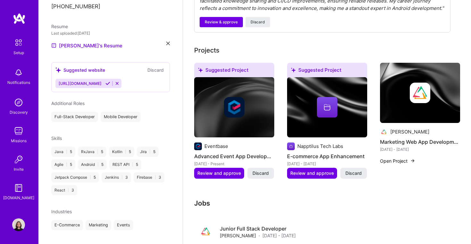
click at [239, 115] on img at bounding box center [234, 107] width 80 height 60
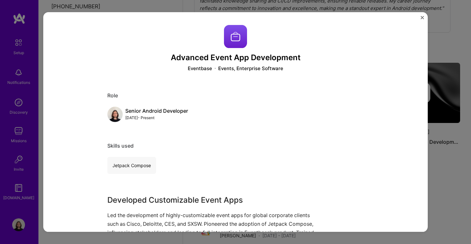
click at [136, 166] on div "Jetpack Compose" at bounding box center [131, 165] width 49 height 17
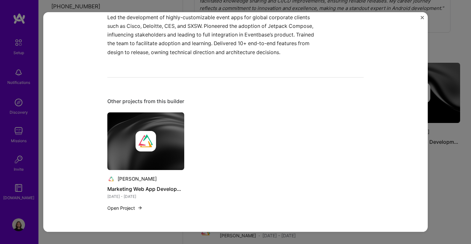
scroll to position [214, 0]
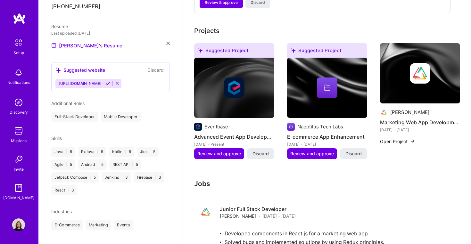
scroll to position [274, 0]
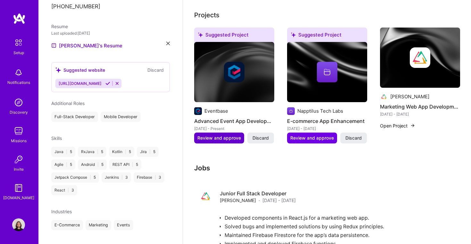
click at [230, 135] on span "Review and approve" at bounding box center [219, 138] width 44 height 6
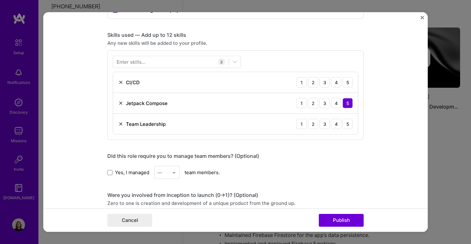
scroll to position [300, 0]
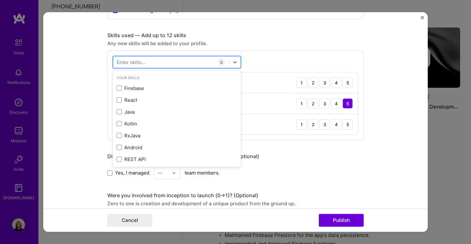
click at [192, 61] on div at bounding box center [171, 62] width 116 height 11
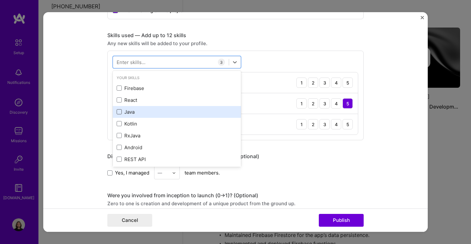
click at [119, 112] on span at bounding box center [119, 111] width 5 height 5
click at [0, 0] on input "checkbox" at bounding box center [0, 0] width 0 height 0
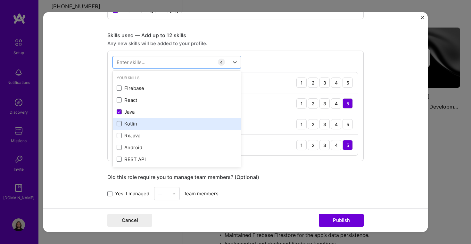
click at [119, 126] on span at bounding box center [119, 123] width 5 height 5
click at [0, 0] on input "checkbox" at bounding box center [0, 0] width 0 height 0
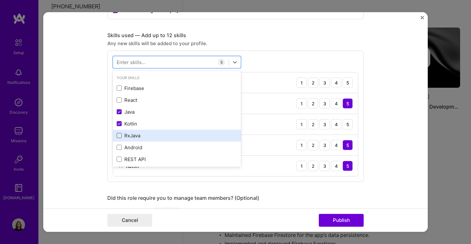
click at [119, 136] on span at bounding box center [119, 135] width 5 height 5
click at [0, 0] on input "checkbox" at bounding box center [0, 0] width 0 height 0
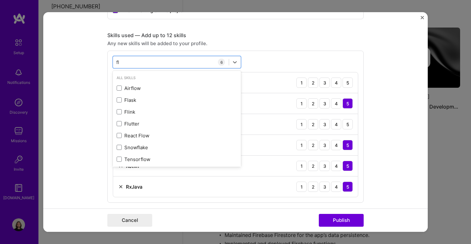
type input "f"
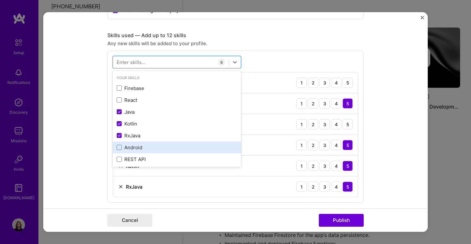
click at [121, 144] on div "Android" at bounding box center [177, 147] width 120 height 7
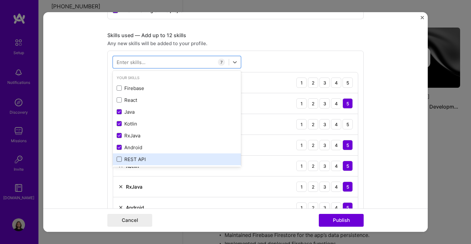
click at [119, 159] on span at bounding box center [119, 159] width 5 height 5
click at [0, 0] on input "checkbox" at bounding box center [0, 0] width 0 height 0
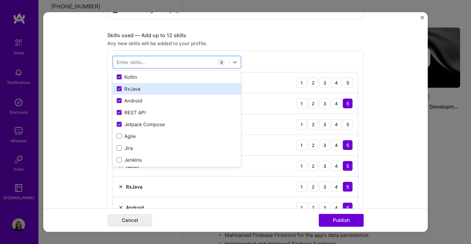
scroll to position [48, 0]
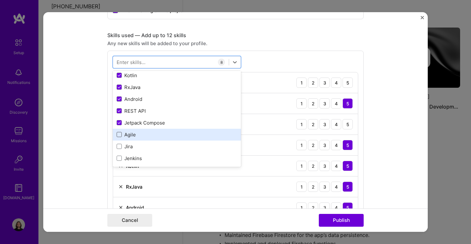
click at [119, 134] on span at bounding box center [119, 134] width 5 height 5
click at [0, 0] on input "checkbox" at bounding box center [0, 0] width 0 height 0
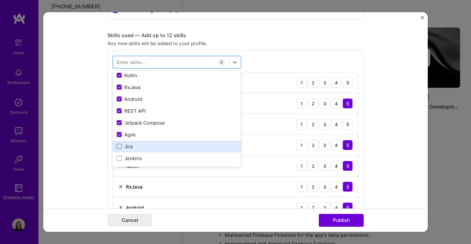
click at [119, 146] on span at bounding box center [119, 146] width 5 height 5
click at [0, 0] on input "checkbox" at bounding box center [0, 0] width 0 height 0
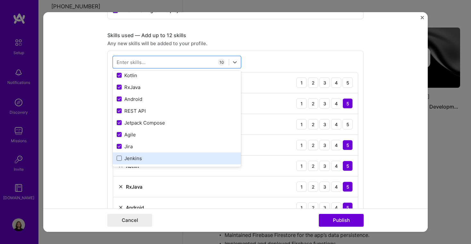
click at [119, 157] on span at bounding box center [119, 158] width 5 height 5
click at [0, 0] on input "checkbox" at bounding box center [0, 0] width 0 height 0
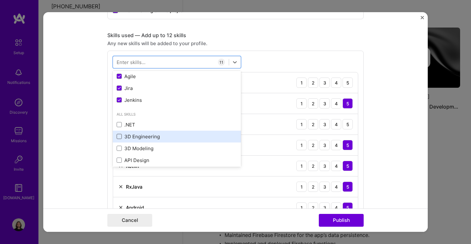
scroll to position [108, 0]
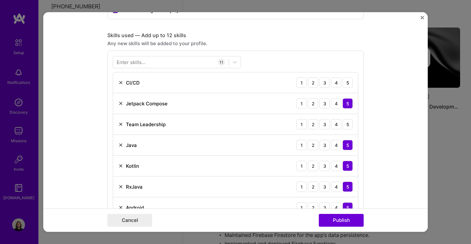
click at [285, 61] on div "Enter skills... 11 CI/CD 1 2 3 4 5 Jetpack Compose 1 2 3 4 5 Team Leadership 1 …" at bounding box center [235, 179] width 256 height 256
click at [335, 126] on div "4" at bounding box center [336, 124] width 10 height 10
click at [317, 83] on div "2" at bounding box center [313, 82] width 10 height 10
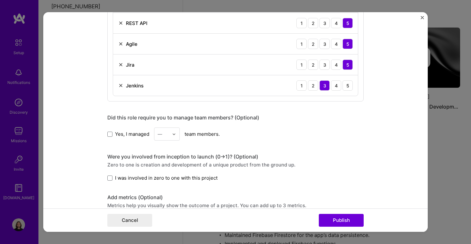
scroll to position [508, 0]
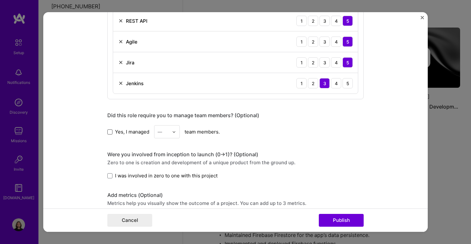
click at [111, 130] on span at bounding box center [109, 131] width 5 height 5
click at [0, 0] on input "Yes, I managed" at bounding box center [0, 0] width 0 height 0
click at [171, 133] on div "—" at bounding box center [163, 131] width 18 height 12
click at [165, 181] on div "4" at bounding box center [167, 184] width 22 height 12
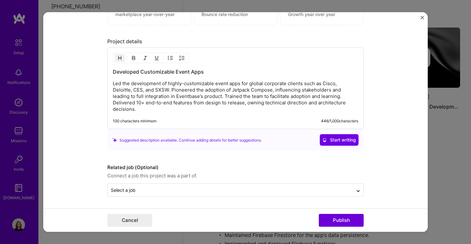
scroll to position [745, 0]
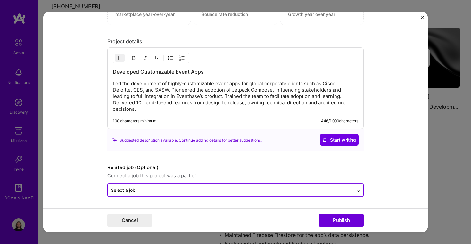
click at [263, 185] on div "Select a job" at bounding box center [230, 190] width 245 height 12
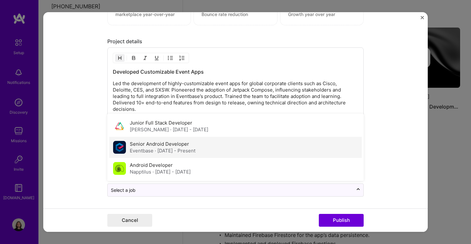
click at [166, 148] on div "Eventbase · [DATE] - Present" at bounding box center [163, 151] width 66 height 7
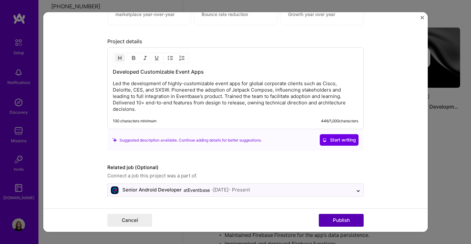
click at [343, 221] on button "Publish" at bounding box center [340, 220] width 45 height 13
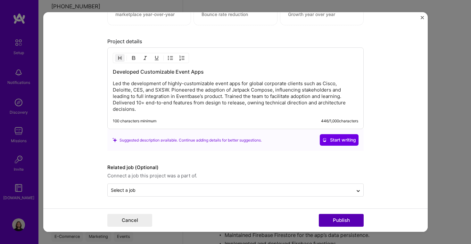
scroll to position [715, 0]
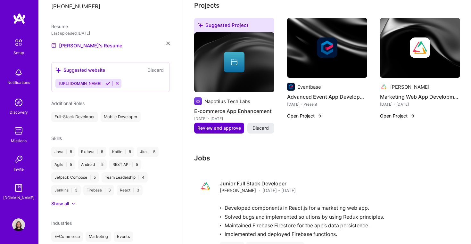
click at [232, 125] on span "Review and approve" at bounding box center [219, 128] width 44 height 6
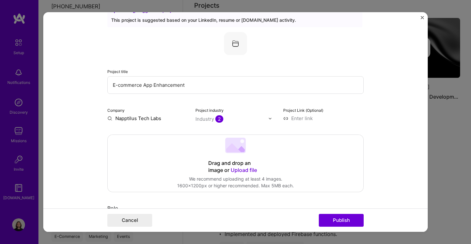
scroll to position [22, 0]
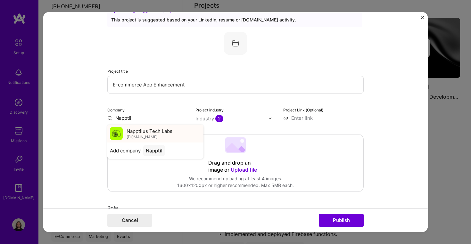
click at [158, 129] on span "Napptilus Tech Labs" at bounding box center [149, 131] width 46 height 7
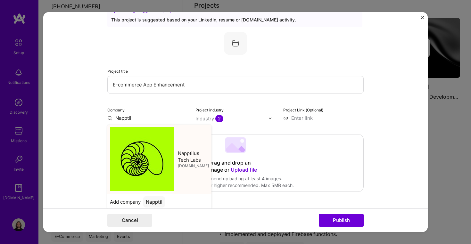
type input "Napptilus Tech Labs"
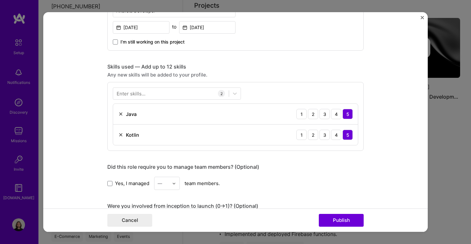
scroll to position [281, 0]
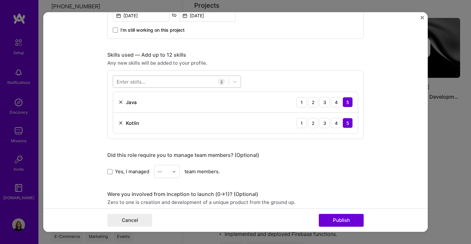
click at [166, 81] on div at bounding box center [171, 82] width 116 height 11
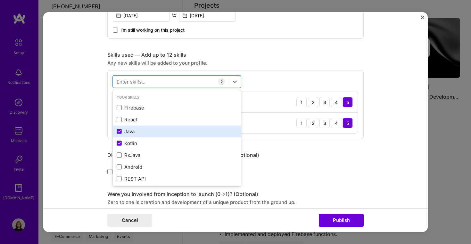
scroll to position [12, 0]
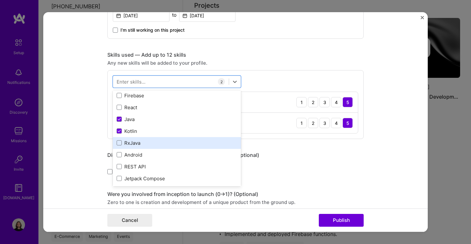
click at [123, 141] on div "RxJava" at bounding box center [177, 143] width 120 height 7
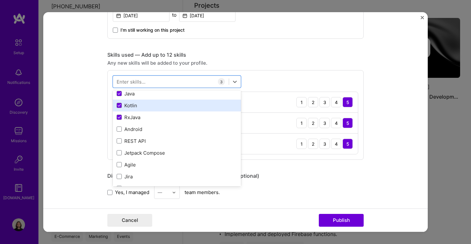
scroll to position [42, 0]
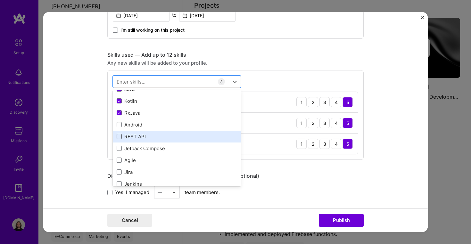
click at [119, 137] on span at bounding box center [119, 136] width 5 height 5
click at [0, 0] on input "checkbox" at bounding box center [0, 0] width 0 height 0
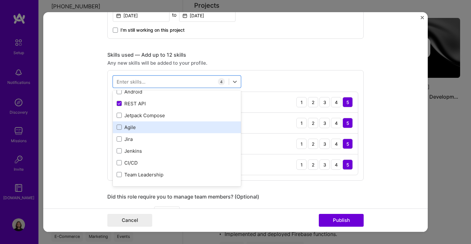
scroll to position [87, 0]
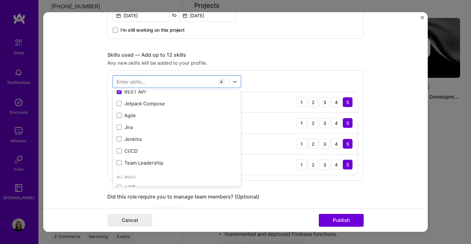
click at [253, 55] on div "Skills used — Add up to 12 skills" at bounding box center [235, 55] width 256 height 7
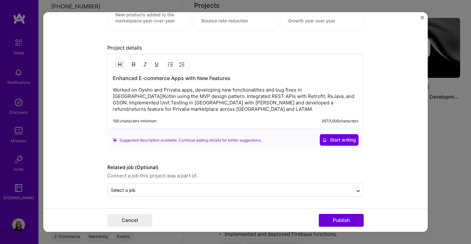
scroll to position [592, 0]
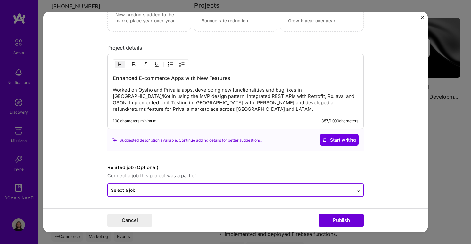
click at [142, 193] on input "text" at bounding box center [230, 190] width 239 height 7
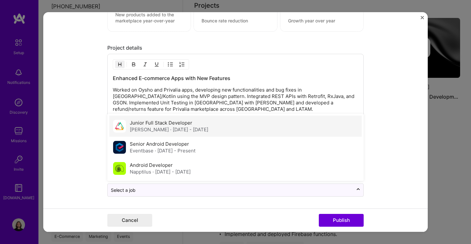
click at [170, 131] on span "· [DATE] - [DATE]" at bounding box center [189, 130] width 38 height 6
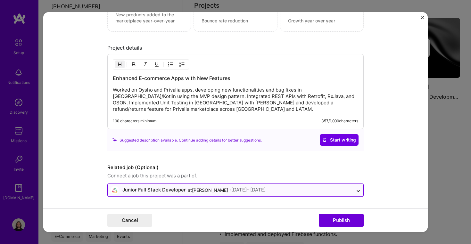
click at [151, 189] on div "Junior Full Stack Developer" at bounding box center [153, 190] width 63 height 7
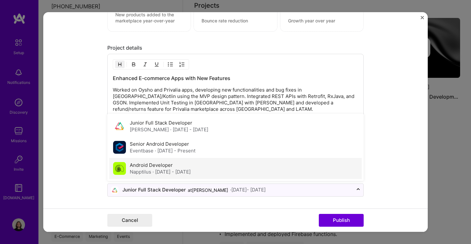
click at [153, 165] on label "Android Developer" at bounding box center [151, 165] width 43 height 6
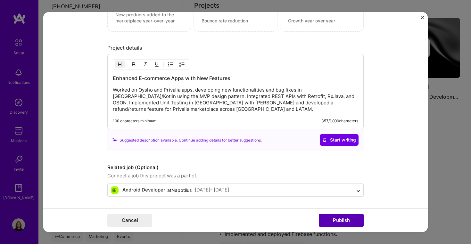
click at [340, 217] on button "Publish" at bounding box center [340, 220] width 45 height 13
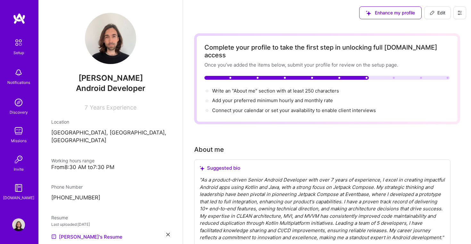
scroll to position [0, 0]
click at [257, 97] on span "Add your preferred minimum hourly and monthly rate →" at bounding box center [275, 100] width 126 height 6
select select "ES"
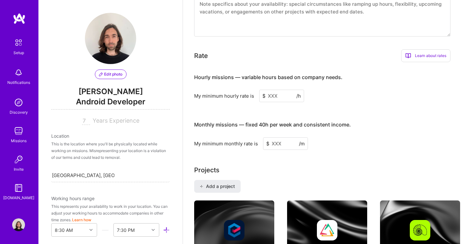
scroll to position [370, 0]
click at [282, 94] on input at bounding box center [281, 96] width 45 height 12
click at [425, 53] on div "Learn about rates" at bounding box center [425, 55] width 49 height 13
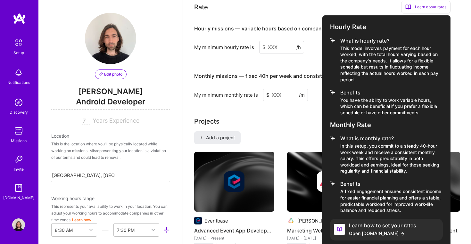
scroll to position [420, 0]
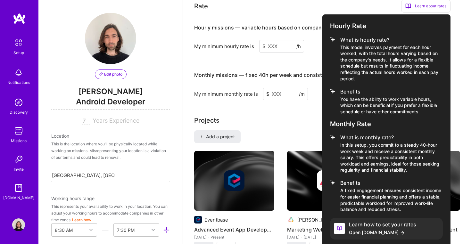
click at [368, 229] on span "Open [DOMAIN_NAME]" at bounding box center [382, 232] width 67 height 7
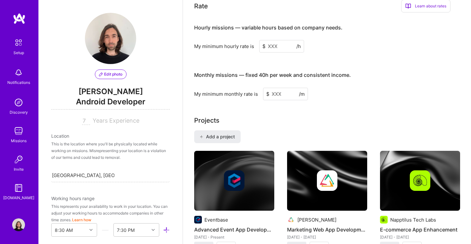
click at [280, 46] on input at bounding box center [281, 46] width 45 height 12
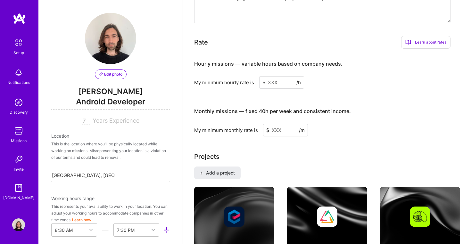
scroll to position [383, 0]
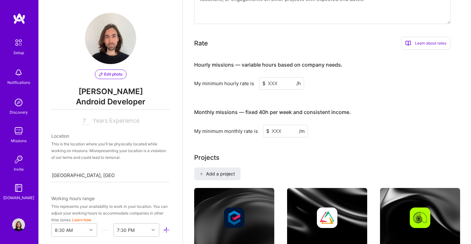
click at [429, 40] on div "Learn about rates" at bounding box center [425, 43] width 49 height 13
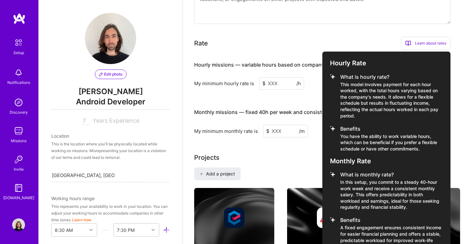
click at [287, 132] on div at bounding box center [235, 122] width 471 height 244
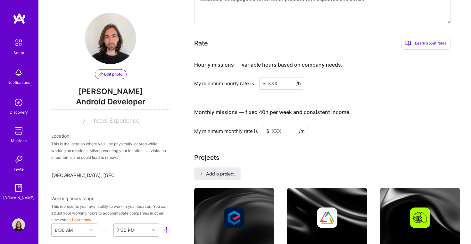
click at [279, 129] on input at bounding box center [285, 131] width 45 height 12
click at [270, 84] on input at bounding box center [281, 83] width 45 height 12
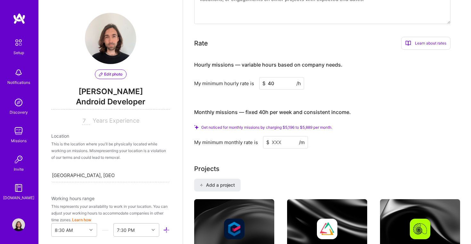
type input "40"
click at [241, 125] on span "Get noticed for monthly missions by charging $5,196 to $5,889 per month." at bounding box center [266, 127] width 131 height 5
click at [280, 144] on input at bounding box center [285, 142] width 45 height 12
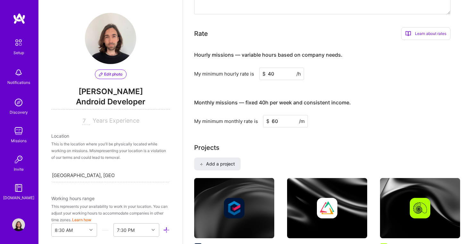
type input "6"
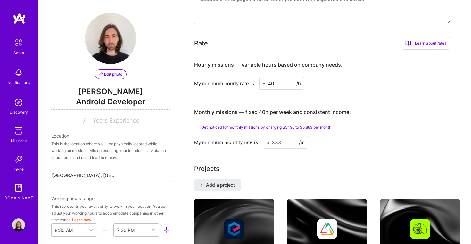
type input "8"
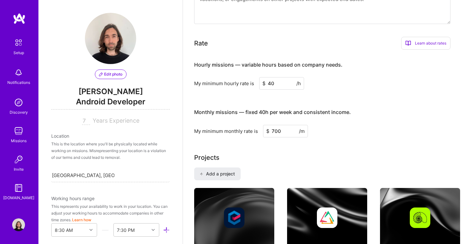
type input "7000"
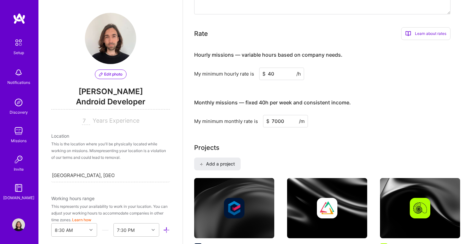
click at [273, 121] on input "7000" at bounding box center [285, 121] width 45 height 12
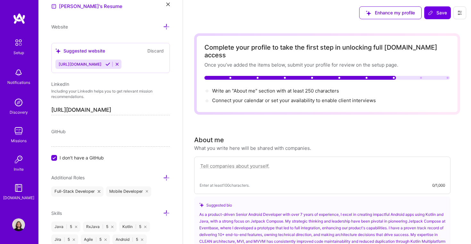
scroll to position [304, 0]
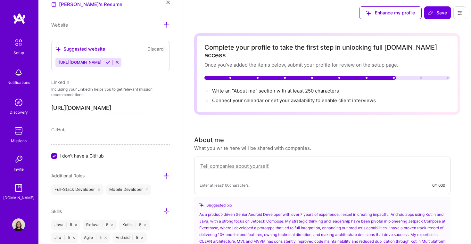
type input "6000"
click at [55, 155] on input "I don't have a GitHub" at bounding box center [55, 156] width 6 height 6
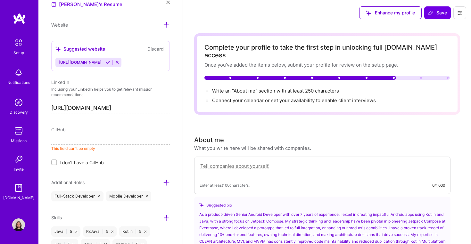
scroll to position [327, 0]
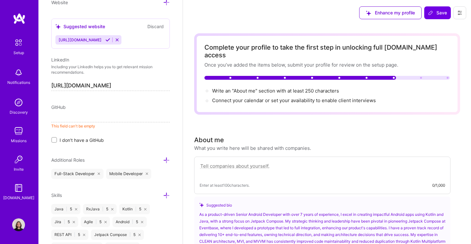
click at [98, 173] on icon at bounding box center [99, 174] width 3 height 3
click at [167, 159] on icon at bounding box center [166, 160] width 7 height 7
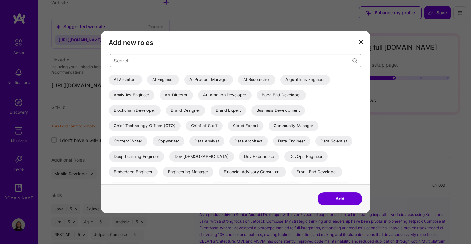
click at [172, 62] on input "modal" at bounding box center [233, 60] width 238 height 16
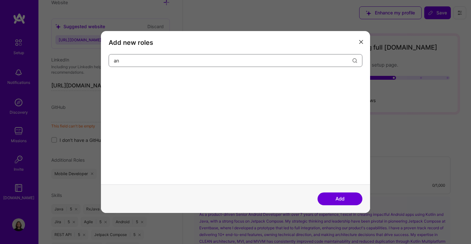
type input "a"
type input "m"
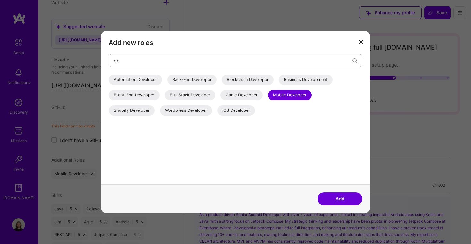
type input "d"
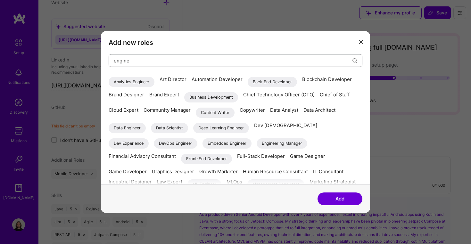
scroll to position [0, 0]
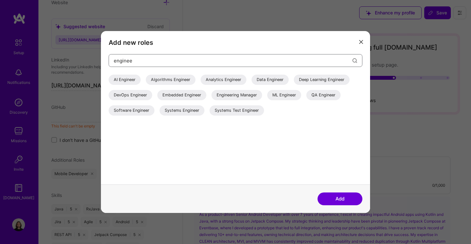
type input "engine"
drag, startPoint x: 239, startPoint y: 139, endPoint x: 137, endPoint y: 111, distance: 105.5
click at [137, 111] on div "Software Engineer" at bounding box center [132, 110] width 46 height 10
click at [335, 197] on button "Add" at bounding box center [339, 198] width 45 height 13
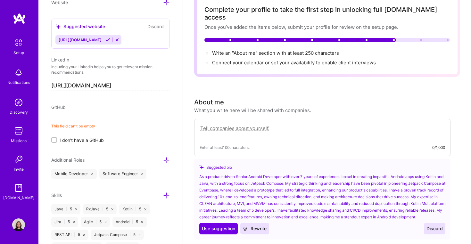
scroll to position [44, 0]
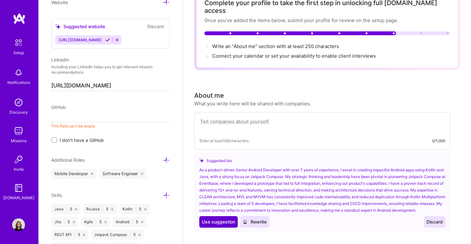
click at [216, 222] on span "Use suggestion" at bounding box center [218, 222] width 33 height 6
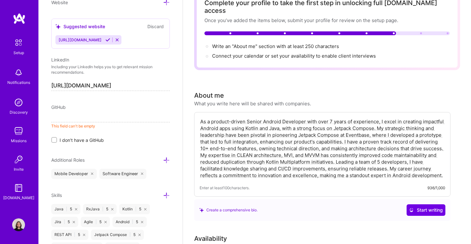
click at [286, 134] on textarea "As a product-driven Senior Android Developer with over 7 years of experience, I…" at bounding box center [321, 148] width 245 height 62
click at [215, 126] on textarea "As a product-driven Senior Android Developer with over 7 years of experience, I…" at bounding box center [321, 148] width 245 height 62
click at [345, 126] on textarea "As a product-driven Senior Android Developer with over 7 years of experience, I…" at bounding box center [321, 148] width 245 height 62
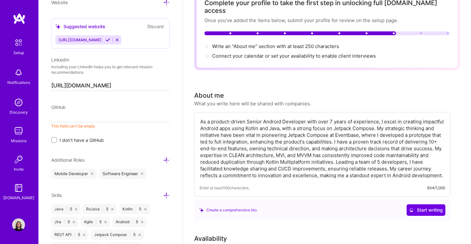
click at [345, 126] on textarea "As a product-driven Senior Android Developer with over 7 years of experience, I…" at bounding box center [321, 148] width 245 height 62
click at [329, 129] on textarea "As a product-driven Senior Android Developer with over 7 years of experience, I…" at bounding box center [321, 148] width 245 height 62
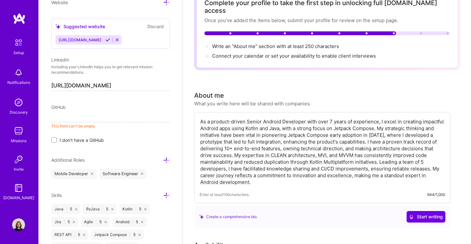
click at [232, 140] on textarea "As a product-driven Senior Android Developer with over 7 years of experience, I…" at bounding box center [321, 151] width 245 height 69
drag, startPoint x: 310, startPoint y: 163, endPoint x: 369, endPoint y: 162, distance: 59.2
click at [369, 161] on textarea "As a product-driven Senior Android Developer with over 7 years of experience, I…" at bounding box center [321, 151] width 245 height 69
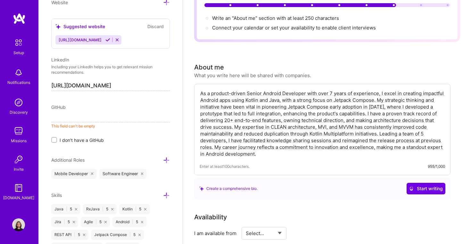
scroll to position [72, 0]
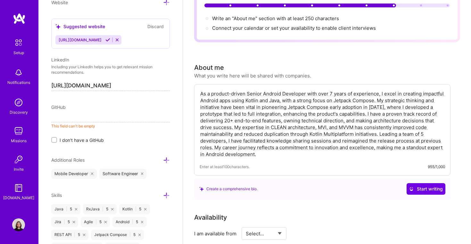
click at [368, 106] on textarea "As a product-driven Senior Android Developer with over 7 years of experience, I…" at bounding box center [321, 124] width 245 height 69
click at [287, 100] on textarea "As a product-driven Senior Android Developer with over 7 years of experience, I…" at bounding box center [321, 124] width 245 height 69
click at [341, 97] on textarea "As a product-driven Senior Android Developer with over 7 years of experience, I…" at bounding box center [321, 124] width 245 height 69
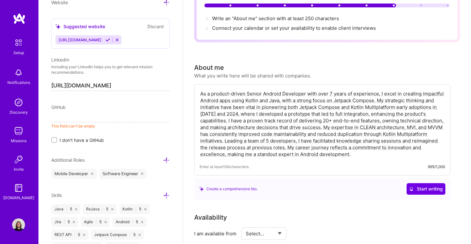
click at [284, 106] on textarea "As a product-driven Senior Android Developer with over 7 years of experience, I…" at bounding box center [321, 124] width 245 height 69
type textarea "As a product-driven Senior Android Developer with over 7 years of experience, I…"
click at [426, 186] on span "Start writing" at bounding box center [426, 189] width 34 height 6
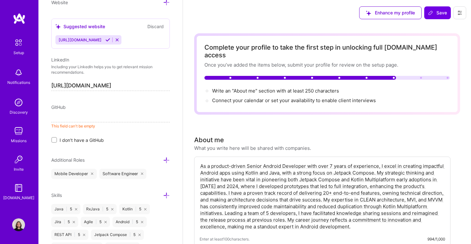
scroll to position [0, 0]
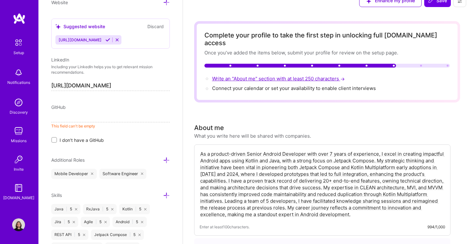
click at [262, 76] on span "Write an "About me" section with at least 250 characters →" at bounding box center [279, 79] width 134 height 6
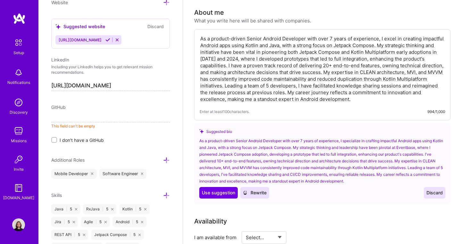
click at [433, 189] on span "Discard" at bounding box center [434, 192] width 16 height 6
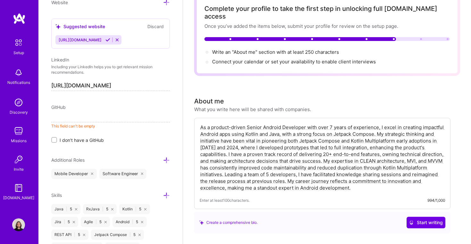
scroll to position [66, 0]
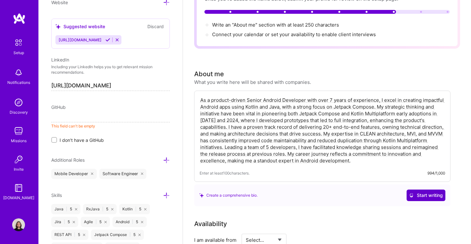
click at [415, 192] on span "Start writing" at bounding box center [426, 195] width 34 height 6
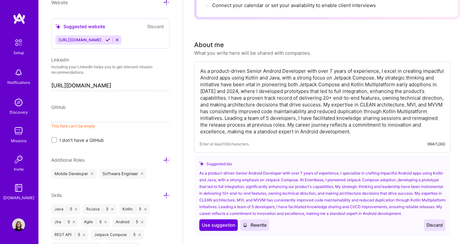
scroll to position [97, 0]
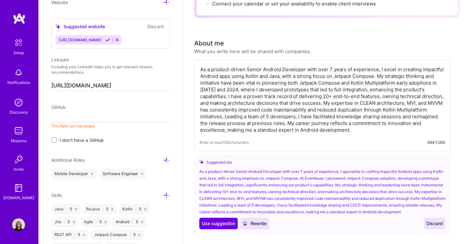
click at [436, 220] on span "Discard" at bounding box center [434, 223] width 16 height 6
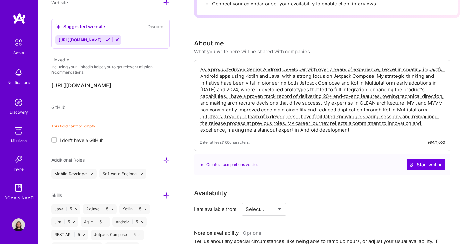
click at [376, 123] on textarea "As a product-driven Senior Android Developer with over 7 years of experience, I…" at bounding box center [321, 99] width 245 height 69
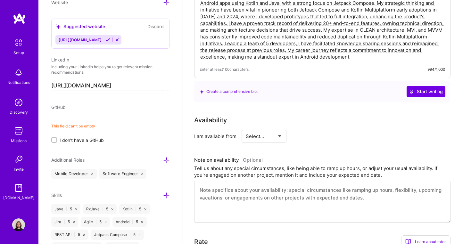
scroll to position [173, 0]
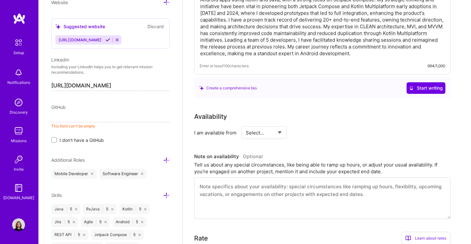
select select "Future Date"
click at [320, 126] on input "[DATE]" at bounding box center [319, 132] width 32 height 12
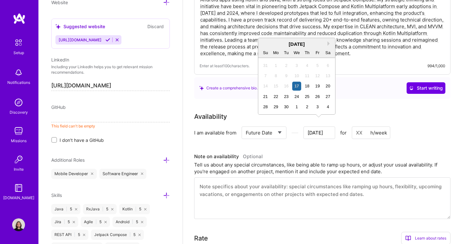
click at [327, 40] on div "[DATE] Su Mo Tu We Th Fr Sa" at bounding box center [296, 48] width 77 height 20
click at [327, 42] on button "Next Month" at bounding box center [329, 43] width 4 height 4
click at [328, 42] on button "Next Month" at bounding box center [329, 43] width 4 height 4
click at [310, 97] on div "20" at bounding box center [306, 96] width 9 height 9
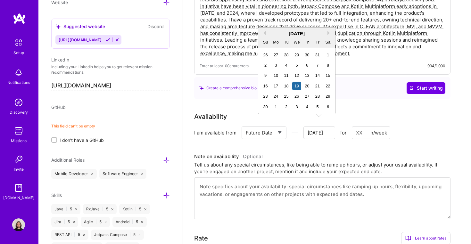
click at [319, 126] on input "[DATE]" at bounding box center [319, 132] width 32 height 12
click at [310, 84] on div "20" at bounding box center [306, 86] width 9 height 9
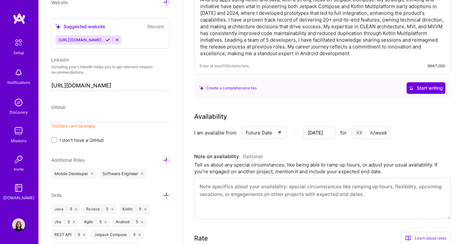
click at [361, 126] on input at bounding box center [370, 132] width 38 height 12
type input "[DATE]"
type input "2"
type input "[DATE]"
type input "20"
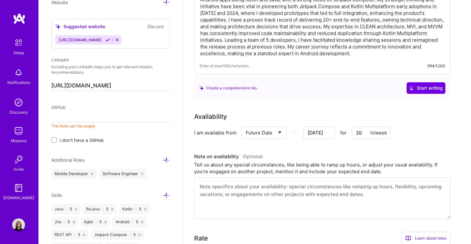
click at [306, 182] on textarea at bounding box center [322, 198] width 256 height 42
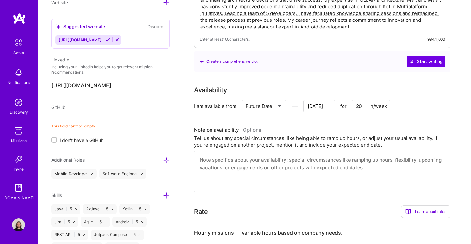
scroll to position [194, 0]
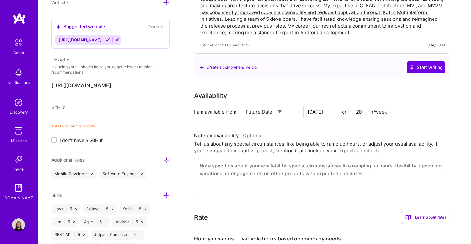
type textarea "I"
type input "[DATE]"
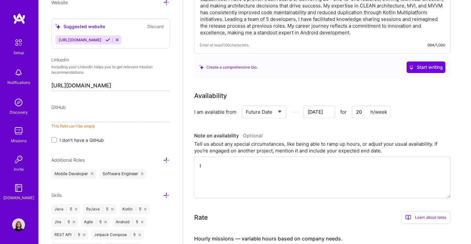
type textarea "I"
type input "[DATE]"
type textarea "I w"
type input "[DATE]"
type textarea "I wi"
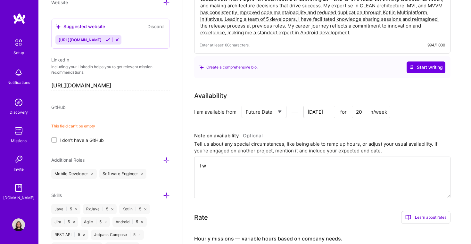
type input "[DATE]"
type textarea "I wil"
type input "[DATE]"
type textarea "I will"
type input "[DATE]"
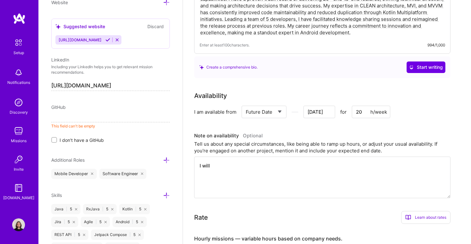
type textarea "I will"
type input "[DATE]"
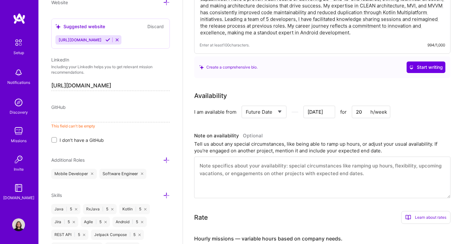
type textarea "M"
type input "[DATE]"
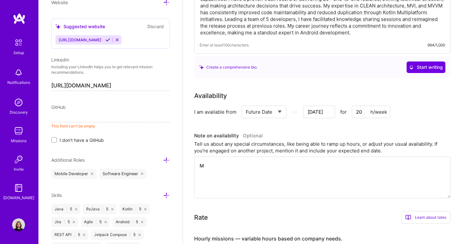
type textarea "My"
type input "[DATE]"
type textarea "My"
type input "[DATE]"
type textarea "My c"
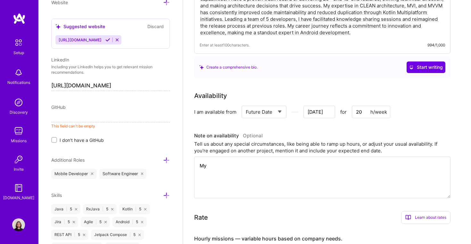
type input "[DATE]"
type textarea "My cu"
type input "[DATE]"
type textarea "My cur"
type input "[DATE]"
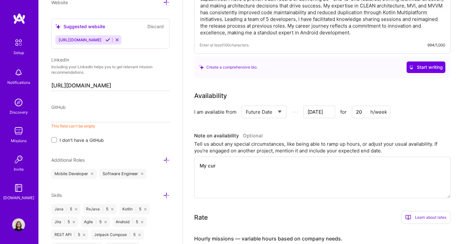
type textarea "My curr"
type input "[DATE]"
type textarea "My curre"
type input "[DATE]"
type textarea "My curren"
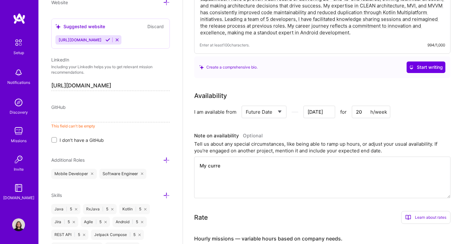
type input "[DATE]"
type textarea "My current"
type input "[DATE]"
type textarea "My current"
type input "[DATE]"
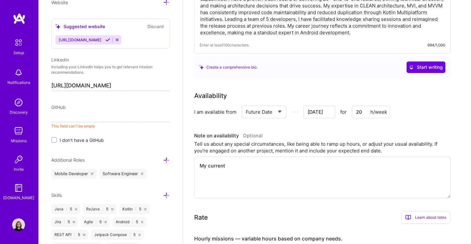
type textarea "My current c"
type input "[DATE]"
type textarea "My current cl"
type input "[DATE]"
type textarea "My current cli"
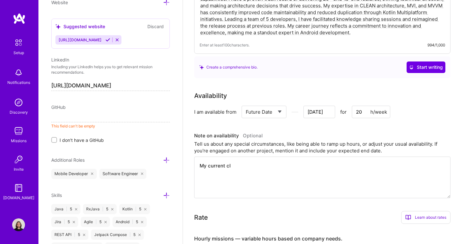
type input "[DATE]"
type textarea "My current clie"
type input "[DATE]"
type textarea "My current clien"
type input "[DATE]"
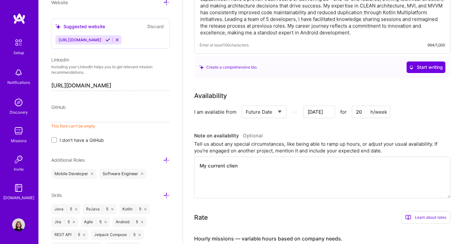
type textarea "My current client"
type input "[DATE]"
type textarea "My current client"
type input "[DATE]"
type textarea "My current client i"
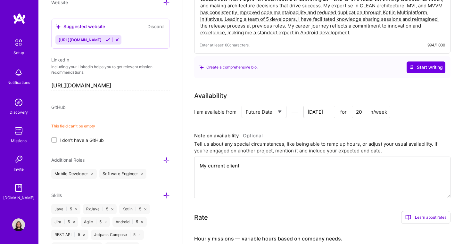
type input "[DATE]"
type textarea "My current client is"
type input "[DATE]"
type textarea "My current client is"
type input "[DATE]"
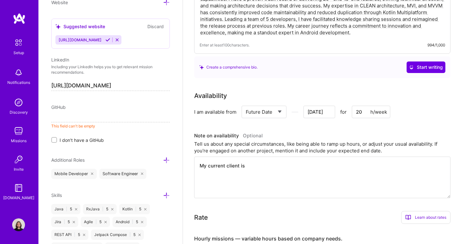
type textarea "My current client is r"
type input "[DATE]"
type textarea "My current client is re"
type input "[DATE]"
type textarea "My current client is red"
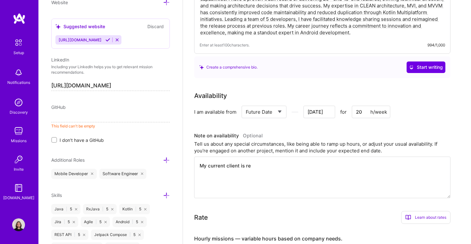
type input "[DATE]"
type textarea "My current client is redu"
type input "[DATE]"
type textarea "My current client is reduc"
type input "[DATE]"
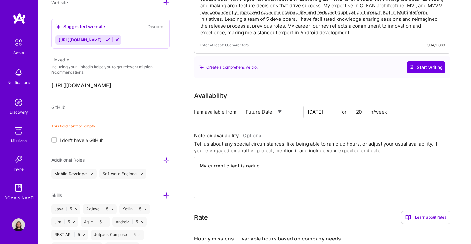
type textarea "My current client is reduci"
type input "[DATE]"
type textarea "My current client is reducin"
type input "[DATE]"
type textarea "My current client is reducing"
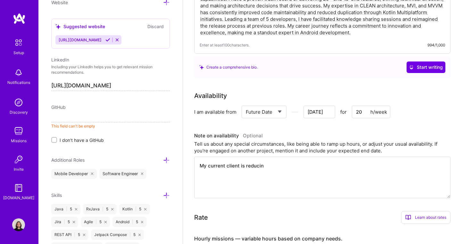
type input "[DATE]"
type textarea "My current client is reducing"
type input "[DATE]"
type textarea "My current client is reducing"
type input "[DATE]"
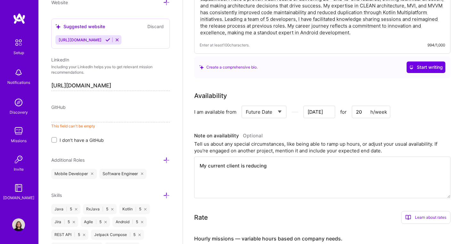
type textarea "My current client is reducing m"
type input "[DATE]"
type textarea "My current client is reducing my"
type input "[DATE]"
type textarea "My current client is reducing my"
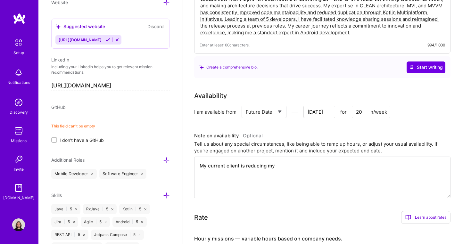
type input "[DATE]"
type textarea "My current client is reducing my h"
type input "[DATE]"
type textarea "My current client is reducing my ho"
type input "[DATE]"
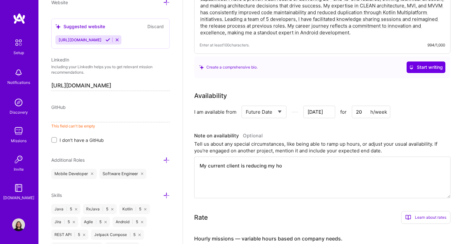
type textarea "My current client is reducing my hou"
type input "[DATE]"
type textarea "My current client is reducing my hour"
type input "[DATE]"
type textarea "My current client is reducing my hours"
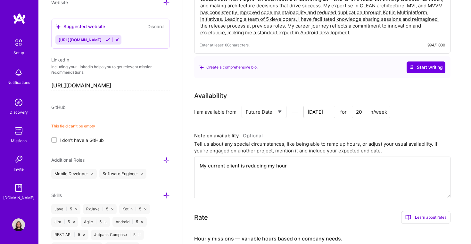
type input "[DATE]"
type textarea "My current client is reducing my hours"
type input "[DATE]"
type textarea "My current client is reducing my hours t"
type input "[DATE]"
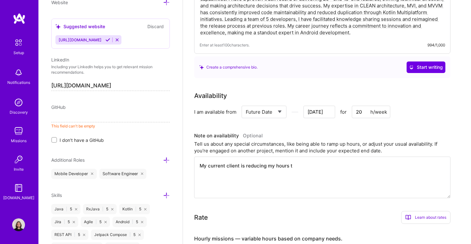
type textarea "My current client is reducing my hours to"
type input "[DATE]"
type textarea "My current client is reducing my hours to"
click at [323, 106] on input "[DATE]" at bounding box center [319, 112] width 32 height 12
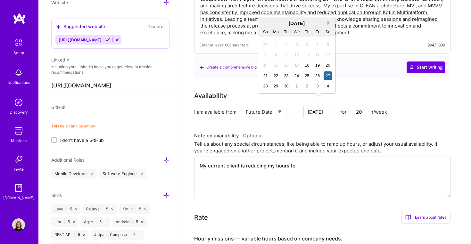
click at [328, 21] on button "Next Month" at bounding box center [329, 22] width 4 height 4
click at [310, 75] on div "20" at bounding box center [306, 75] width 9 height 9
type input "[DATE]"
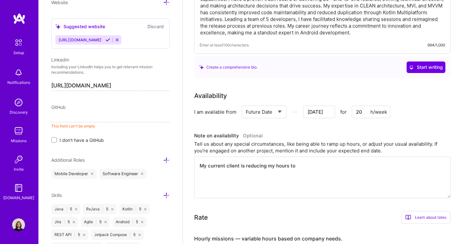
click at [304, 158] on textarea "My current client is reducing my hours to" at bounding box center [322, 178] width 256 height 42
type textarea "My current client is reducing my hours toe"
type input "[DATE]"
type textarea "My current client is reducing my hours to"
type input "[DATE]"
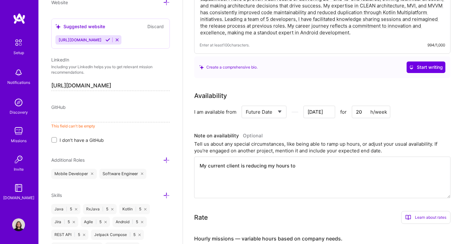
type textarea "My current client is reducing my hours to"
type input "[DATE]"
type textarea "My current client is reducing my hours to"
type input "[DATE]"
type textarea "My current client is reducing my hours t"
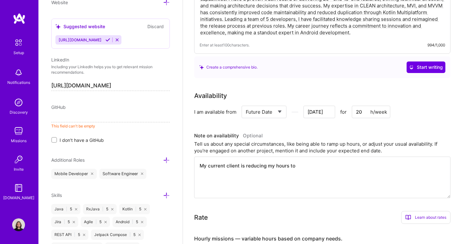
type input "[DATE]"
type textarea "My current client is reducing my hours"
type input "[DATE]"
type textarea "I"
type input "[DATE]"
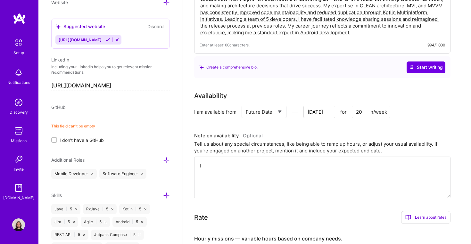
type textarea "I"
type input "[DATE]"
type textarea "I h"
type input "[DATE]"
type textarea "I ha"
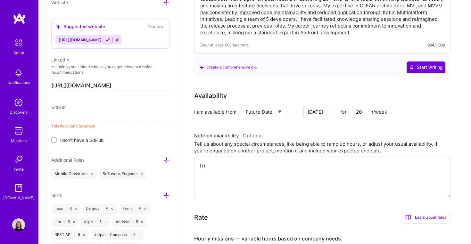
type input "[DATE]"
type textarea "I hav"
type input "[DATE]"
type textarea "I have"
type input "[DATE]"
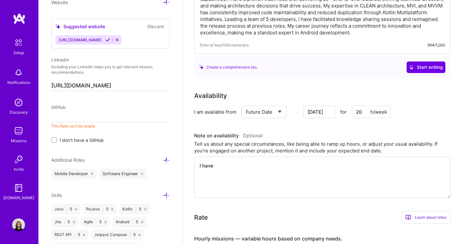
type textarea "I have"
type input "[DATE]"
type textarea "I have f"
type input "[DATE]"
type textarea "I have fl"
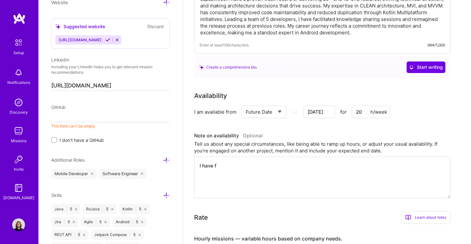
type input "[DATE]"
type textarea "I have fle"
type input "[DATE]"
type textarea "I have flex"
type input "[DATE]"
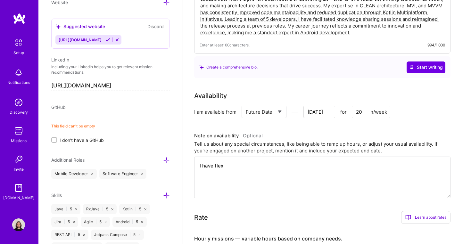
type textarea "I have flexi"
type input "[DATE]"
type textarea "I have flexib"
type input "[DATE]"
type textarea "I have flexibi"
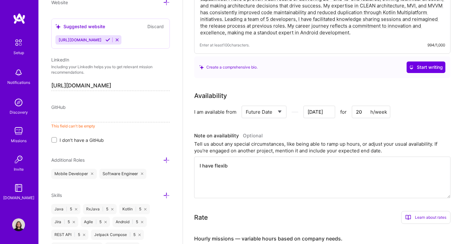
type input "[DATE]"
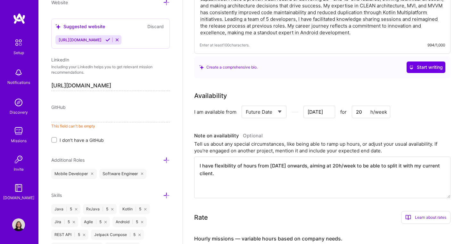
click at [56, 138] on div at bounding box center [54, 140] width 6 height 6
click at [56, 138] on input "I don't have a GitHub" at bounding box center [54, 140] width 4 height 4
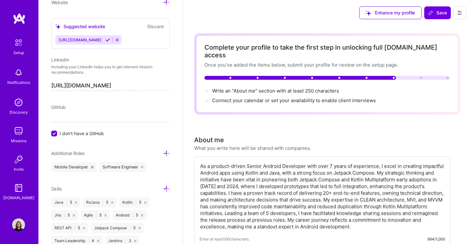
scroll to position [0, 0]
click at [440, 10] on span "Save" at bounding box center [437, 13] width 19 height 6
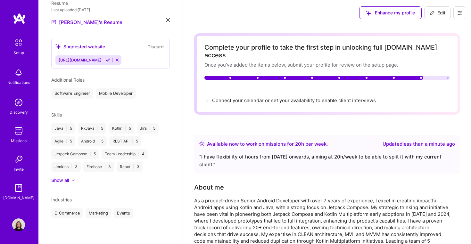
scroll to position [207, 0]
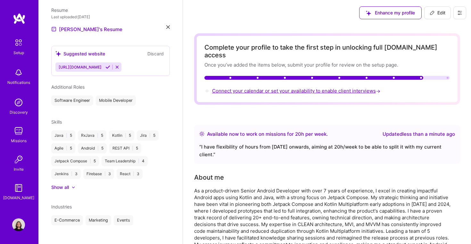
click at [300, 88] on span "Connect your calendar or set your availability to enable client interviews →" at bounding box center [296, 91] width 169 height 6
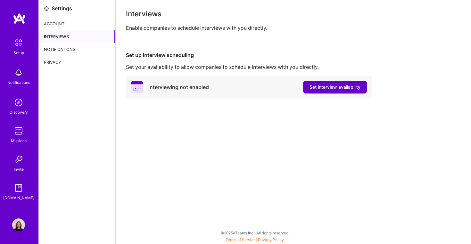
click at [325, 87] on span "Set interview availability" at bounding box center [334, 87] width 51 height 6
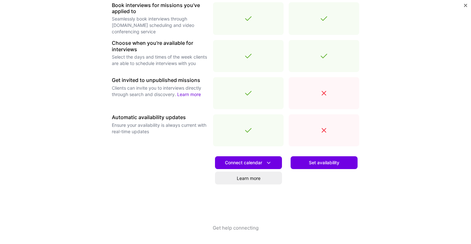
scroll to position [205, 0]
click at [270, 162] on icon at bounding box center [268, 162] width 7 height 7
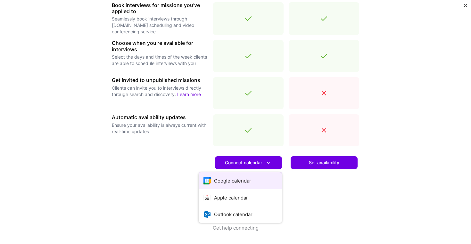
click at [245, 178] on button "Google calendar" at bounding box center [239, 180] width 83 height 17
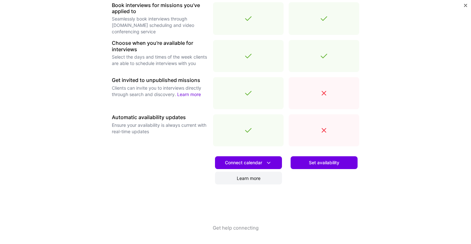
click at [262, 180] on link "Learn more" at bounding box center [248, 178] width 67 height 13
click at [252, 163] on span "Connect calendar" at bounding box center [248, 162] width 47 height 7
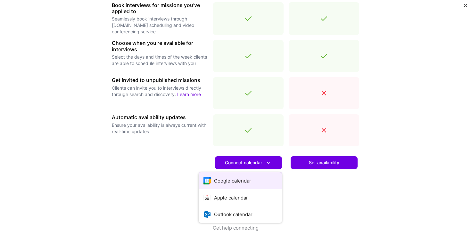
click at [234, 183] on button "Google calendar" at bounding box center [239, 180] width 83 height 17
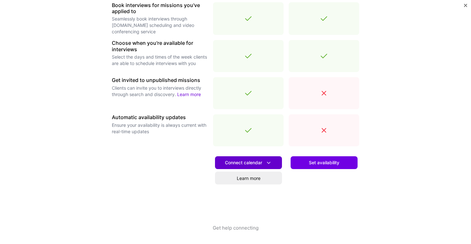
click at [246, 163] on span "Connect calendar" at bounding box center [248, 162] width 47 height 7
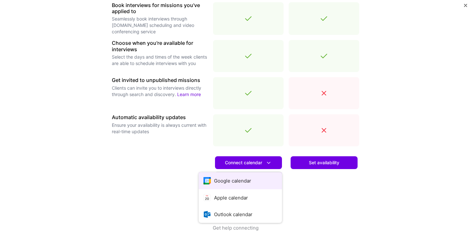
click at [243, 178] on button "Google calendar" at bounding box center [239, 180] width 83 height 17
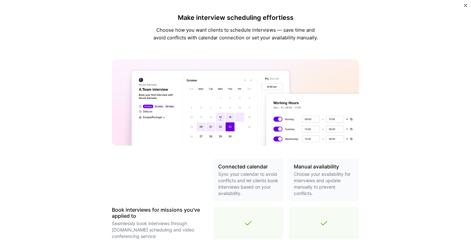
scroll to position [0, 0]
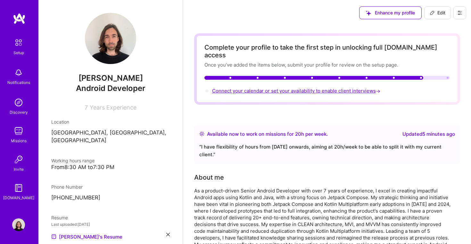
click at [294, 88] on span "Connect your calendar or set your availability to enable client interviews →" at bounding box center [296, 91] width 169 height 6
click at [302, 88] on span "Connect your calendar or set your availability to enable client interviews →" at bounding box center [296, 91] width 169 height 6
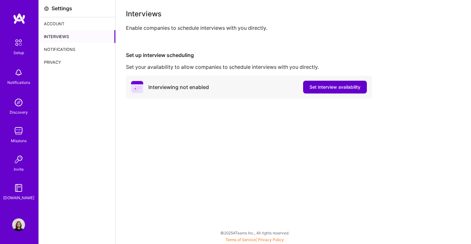
click at [318, 86] on span "Set interview availability" at bounding box center [334, 87] width 51 height 6
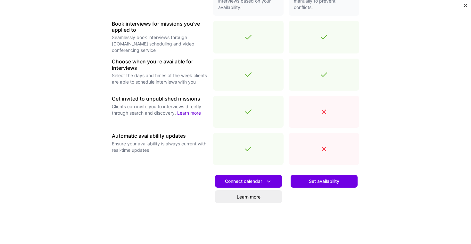
scroll to position [186, 0]
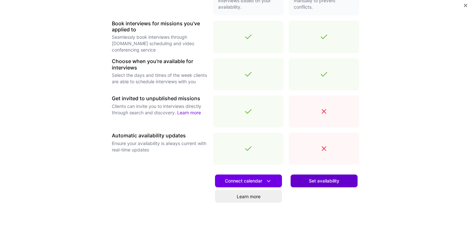
click at [330, 183] on span "Set availability" at bounding box center [324, 181] width 30 height 6
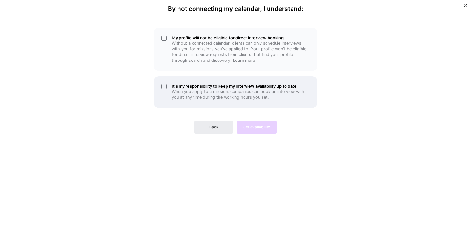
click at [169, 84] on div "It's my responsibility to keep my interview availability up to date When you ap…" at bounding box center [235, 92] width 163 height 32
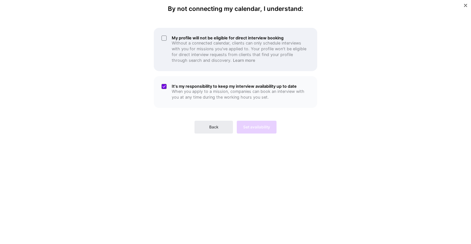
click at [164, 56] on div "My profile will not be eligible for direct interview booking Without a connecte…" at bounding box center [235, 49] width 163 height 43
click at [180, 46] on p "Without a connected calendar, clients can only schedule interviews with you for…" at bounding box center [241, 51] width 138 height 23
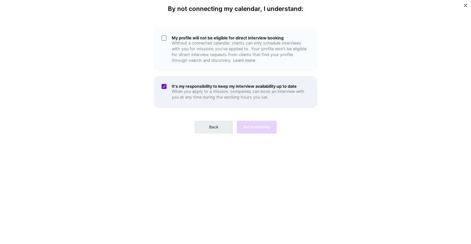
click at [190, 78] on div "It's my responsibility to keep my interview availability up to date When you ap…" at bounding box center [235, 92] width 163 height 32
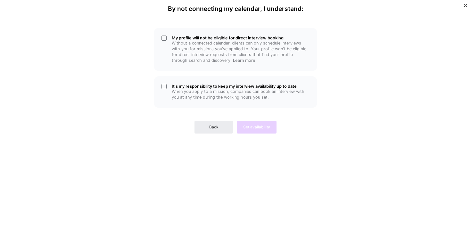
click at [215, 117] on div "Back Set availability" at bounding box center [235, 121] width 163 height 23
click at [219, 125] on button "Back" at bounding box center [213, 127] width 38 height 13
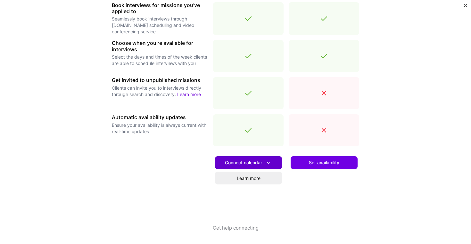
scroll to position [205, 0]
click at [259, 161] on span "Connect calendar" at bounding box center [248, 162] width 47 height 7
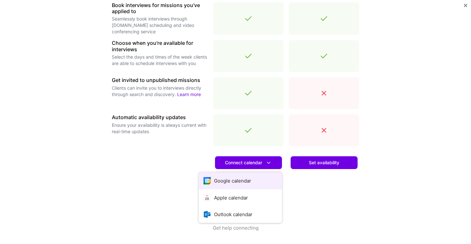
click at [253, 178] on button "Google calendar" at bounding box center [239, 180] width 83 height 17
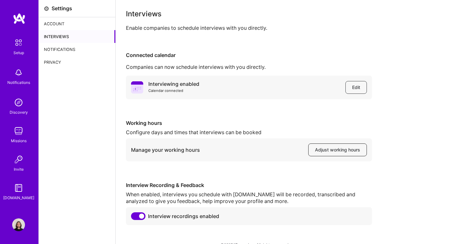
click at [318, 149] on span "Adjust working hours" at bounding box center [337, 150] width 45 height 6
click at [20, 39] on img at bounding box center [18, 42] width 13 height 13
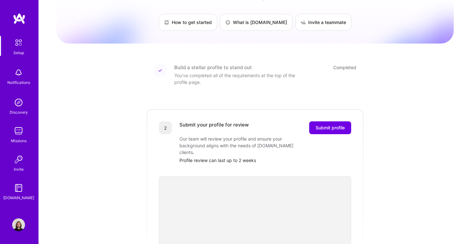
scroll to position [41, 0]
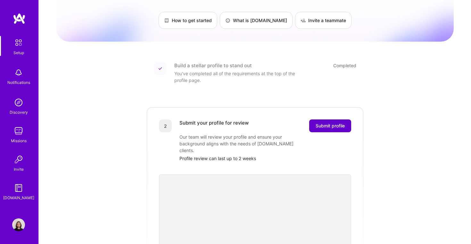
click at [324, 123] on span "Submit profile" at bounding box center [329, 126] width 29 height 6
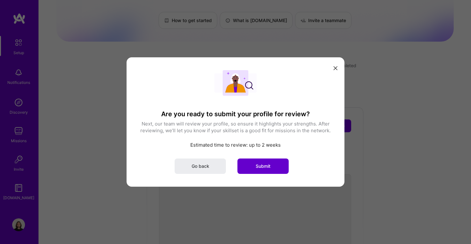
click at [272, 167] on button "Submit" at bounding box center [262, 165] width 51 height 15
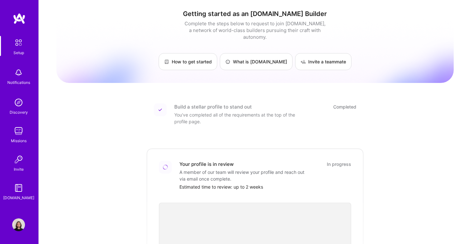
scroll to position [0, 0]
click at [18, 128] on img at bounding box center [18, 131] width 13 height 13
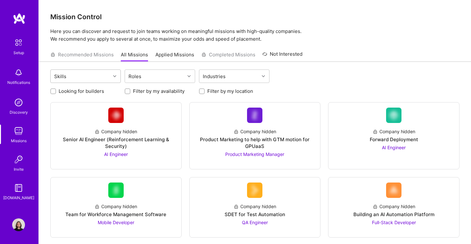
click at [94, 73] on div "Skills" at bounding box center [81, 76] width 60 height 13
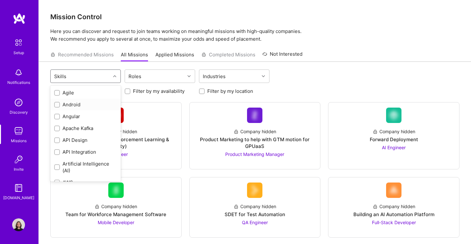
click at [72, 106] on div "Android" at bounding box center [85, 104] width 63 height 7
checkbox input "true"
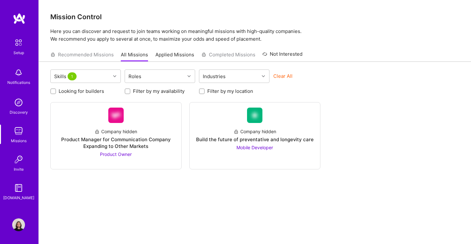
click at [220, 193] on div "Skills 1 Roles Industries Clear All Looking for builders Filter by my availabil…" at bounding box center [255, 159] width 432 height 195
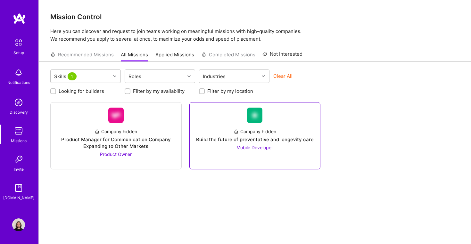
click at [245, 141] on div "Build the future of preventative and longevity care" at bounding box center [254, 139] width 117 height 7
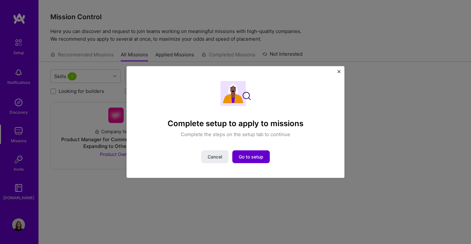
click at [243, 157] on span "Go to setup" at bounding box center [250, 156] width 25 height 6
